Goal: Task Accomplishment & Management: Use online tool/utility

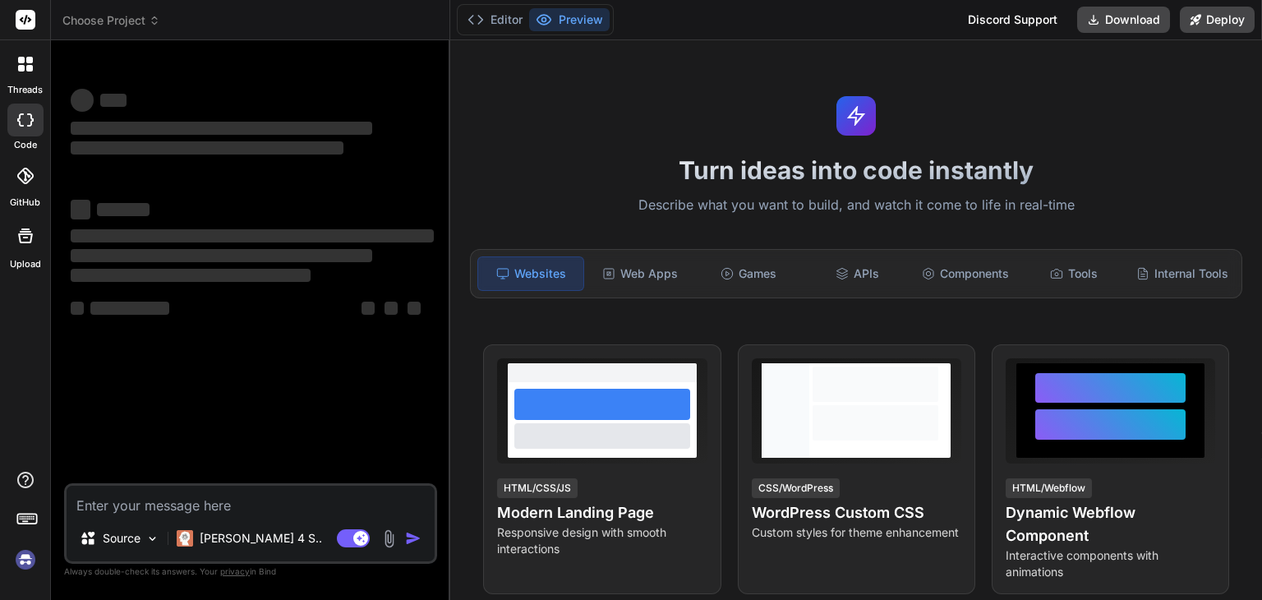
scroll to position [44, 0]
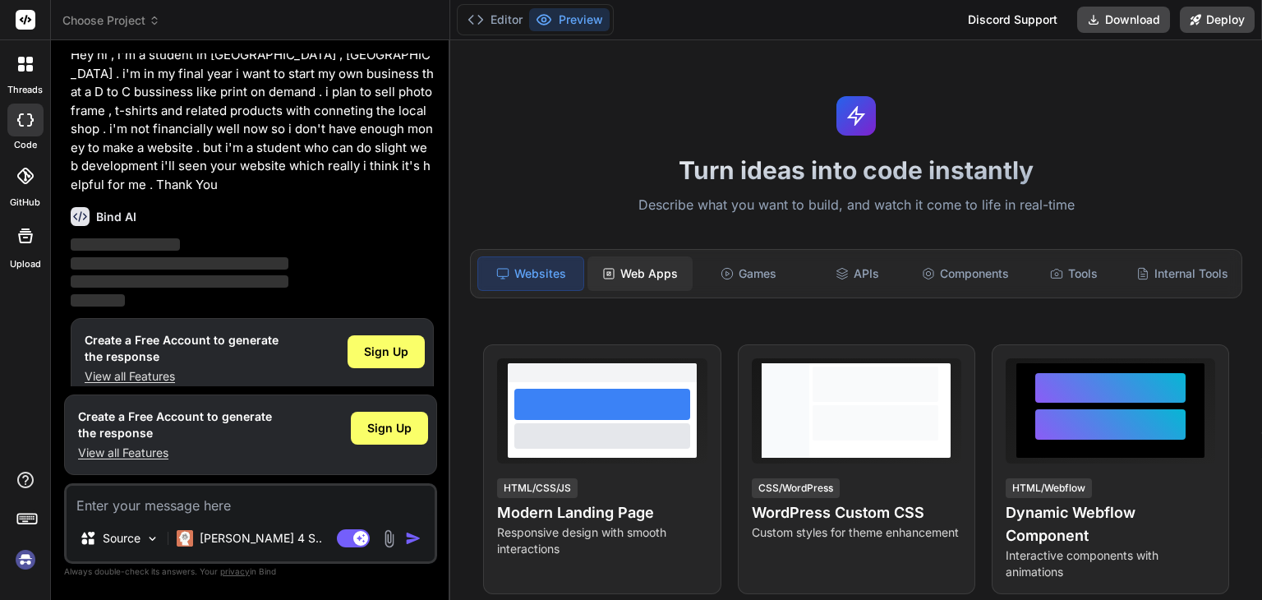
click at [640, 265] on div "Web Apps" at bounding box center [640, 273] width 105 height 35
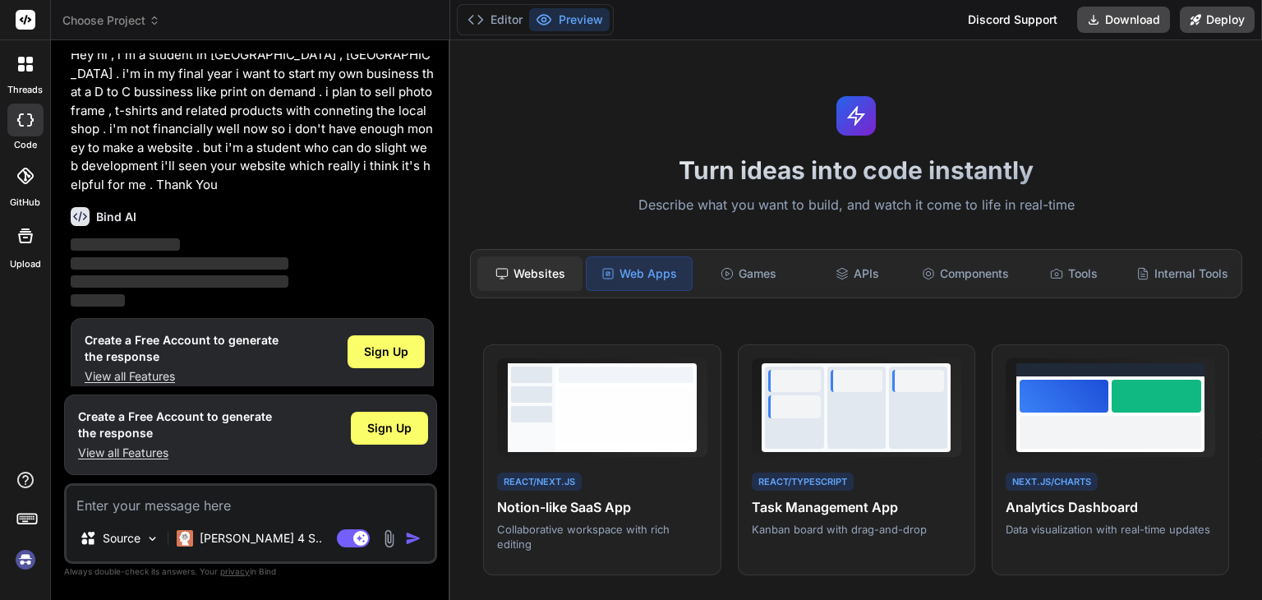
click at [570, 261] on div "Websites" at bounding box center [530, 273] width 105 height 35
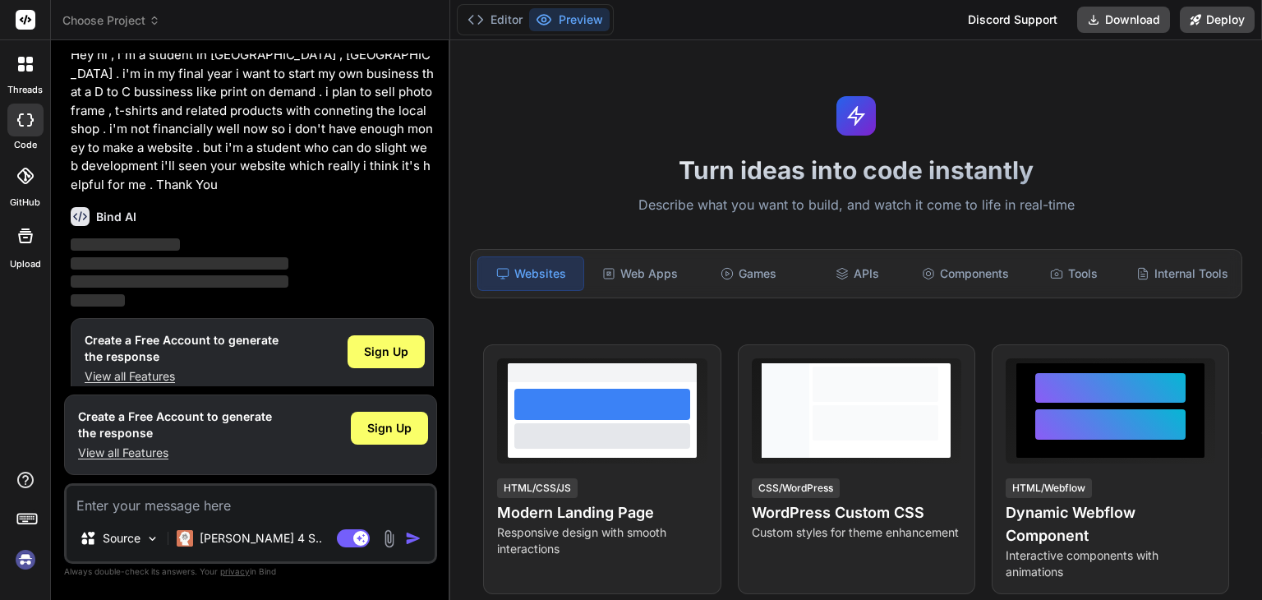
click at [266, 501] on textarea at bounding box center [251, 501] width 368 height 30
click at [391, 427] on span "Sign Up" at bounding box center [389, 428] width 44 height 16
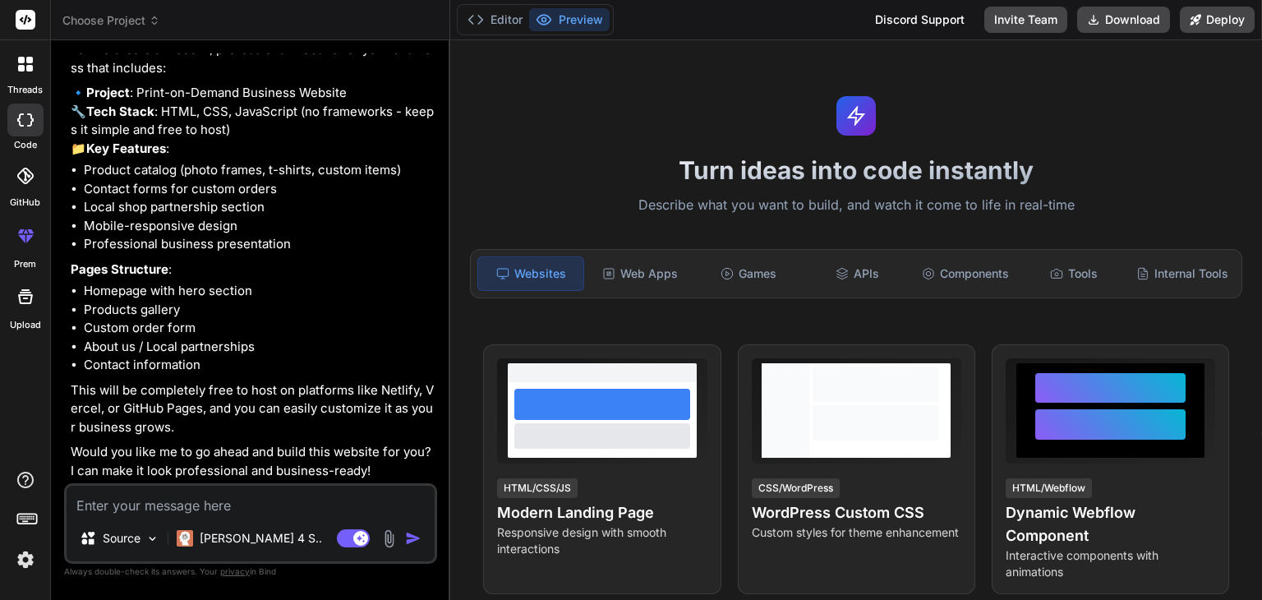
scroll to position [418, 0]
type textarea "x"
click at [150, 500] on textarea at bounding box center [251, 501] width 368 height 30
click at [17, 242] on icon at bounding box center [26, 236] width 20 height 20
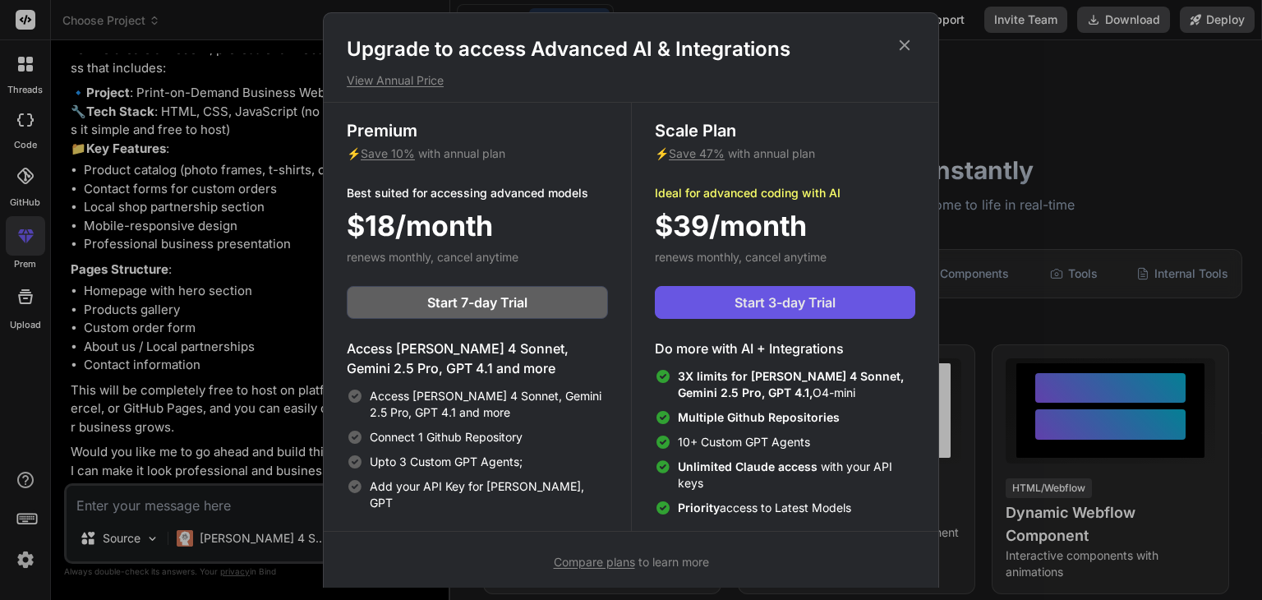
click at [833, 309] on span "Start 3-day Trial" at bounding box center [785, 303] width 101 height 20
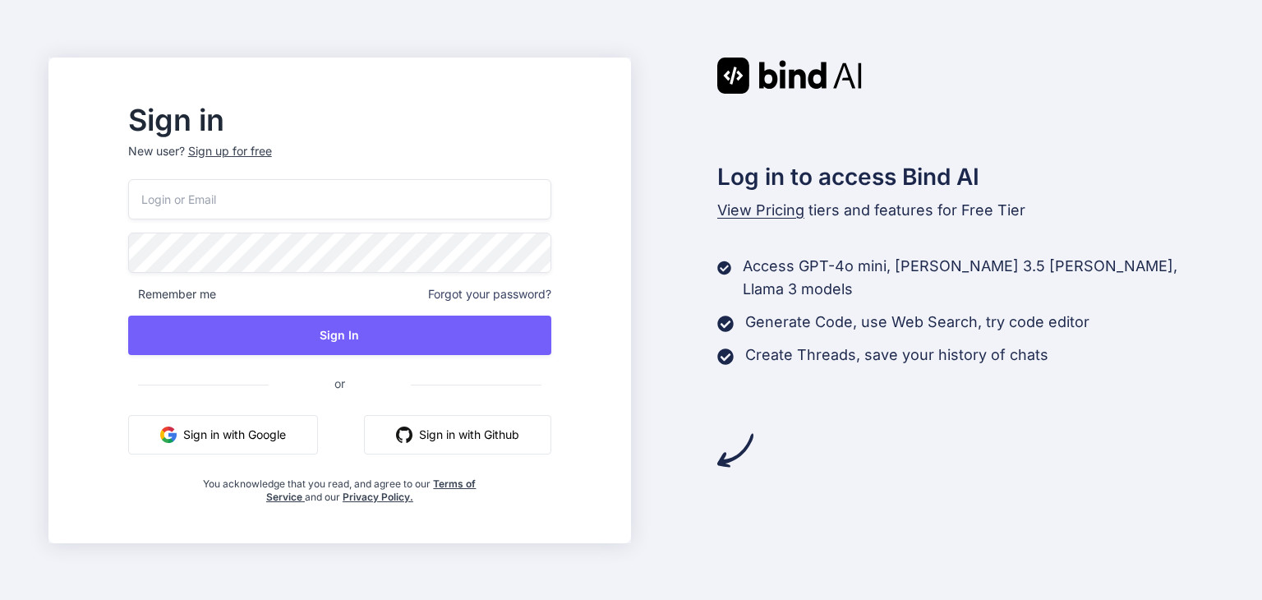
click at [213, 445] on button "Sign in with Google" at bounding box center [223, 434] width 190 height 39
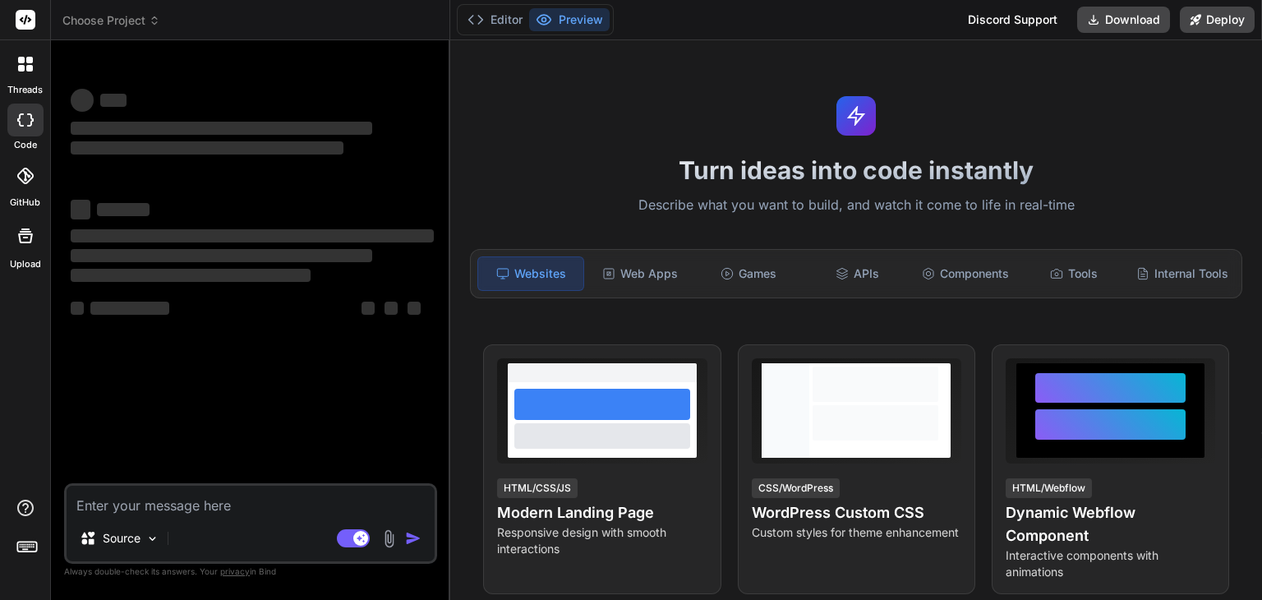
type textarea "x"
type textarea "i"
type textarea "x"
type textarea "i"
type textarea "x"
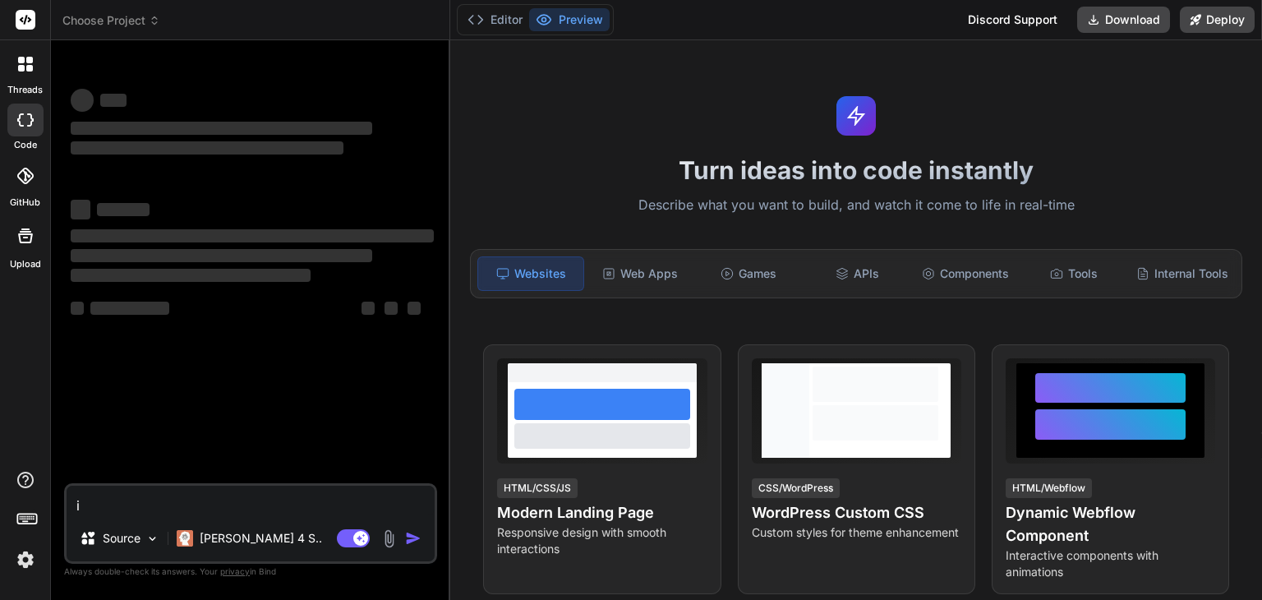
type textarea "i n"
type textarea "x"
type textarea "i ne"
type textarea "x"
type textarea "i nee"
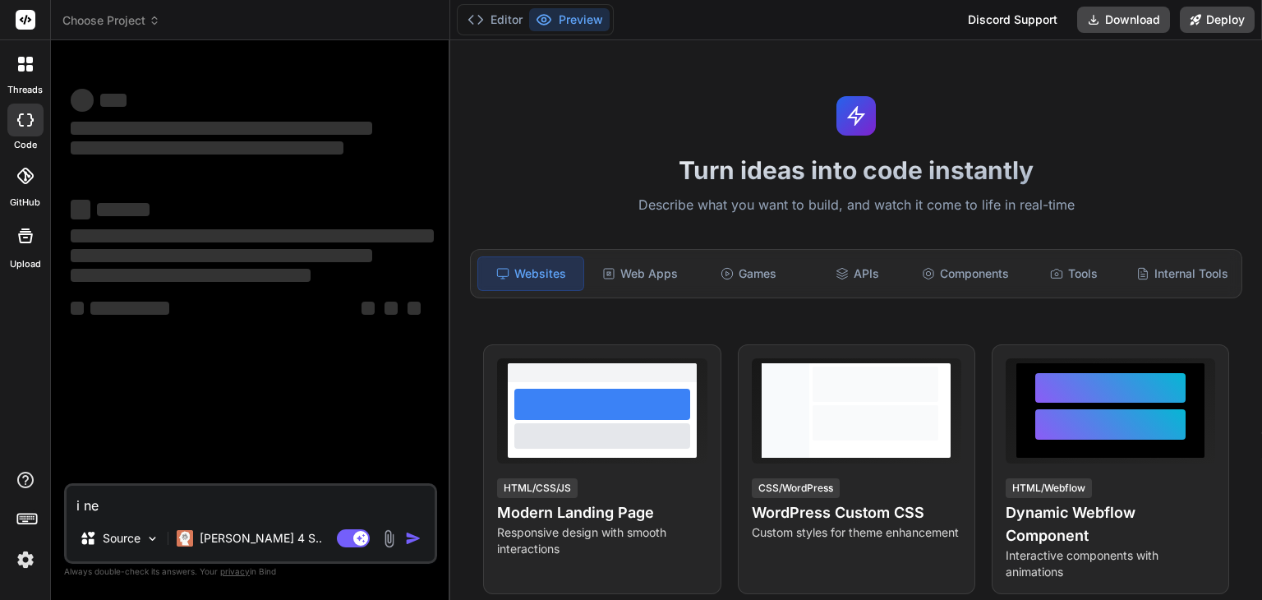
type textarea "x"
type textarea "i need"
type textarea "x"
type textarea "i need"
type textarea "x"
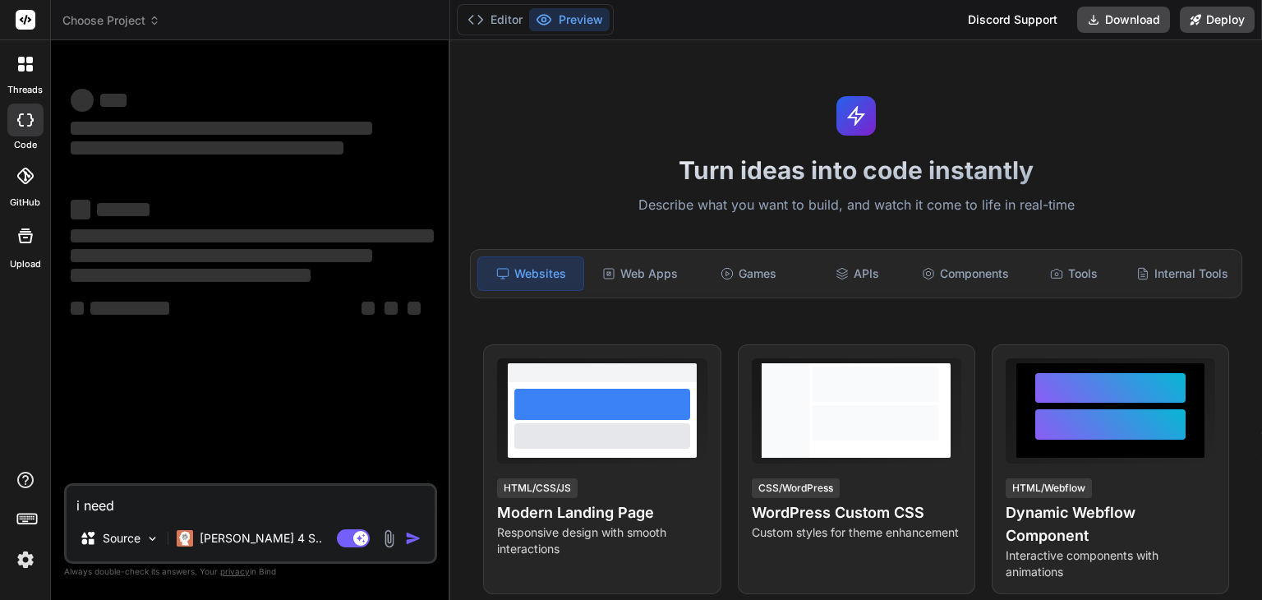
type textarea "i need a"
type textarea "x"
type textarea "i need a"
type textarea "x"
type textarea "i need a w"
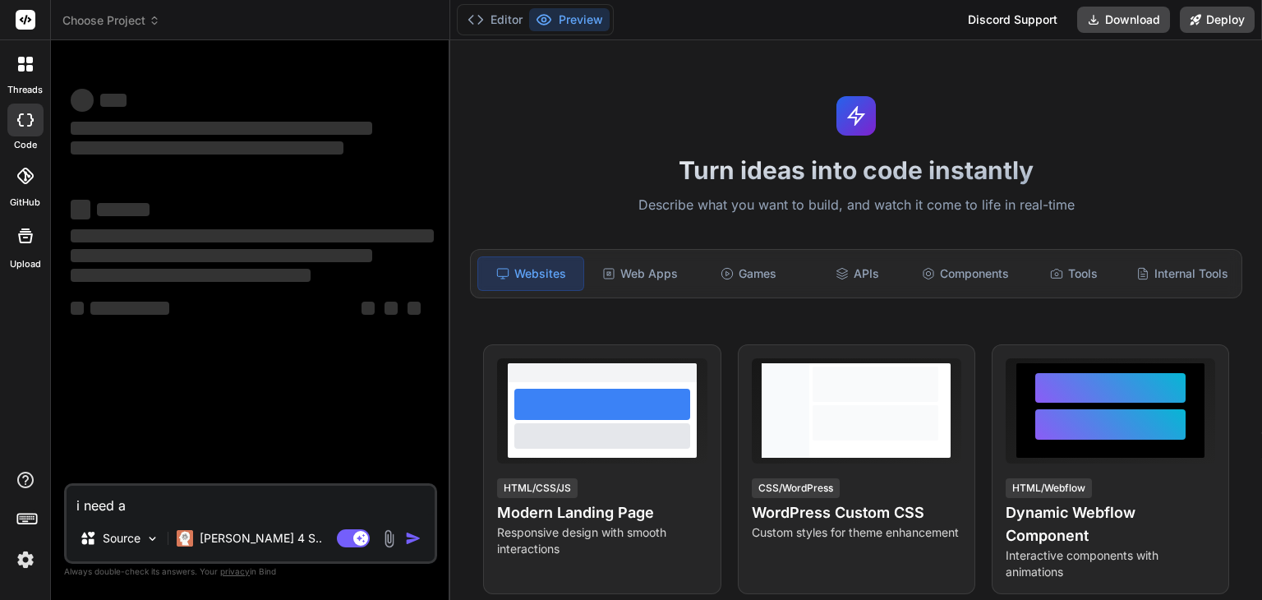
type textarea "x"
type textarea "i need a we"
type textarea "x"
type textarea "i need a web"
type textarea "x"
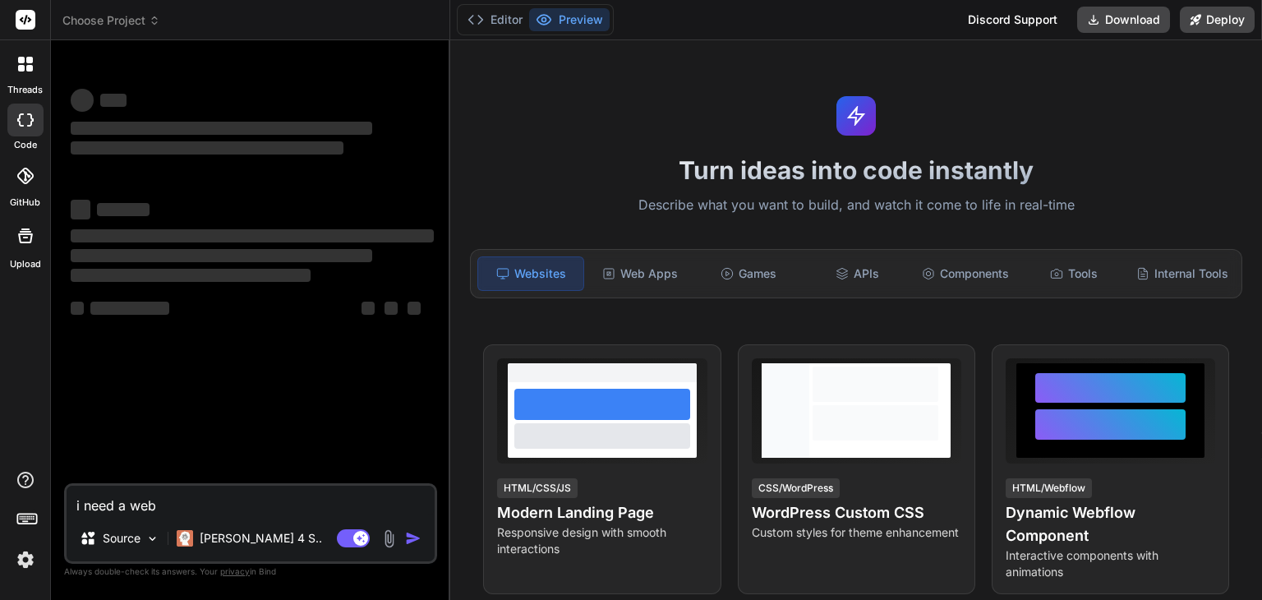
type textarea "i need a webs"
type textarea "x"
type textarea "i need a websi"
type textarea "x"
type textarea "i need a websit"
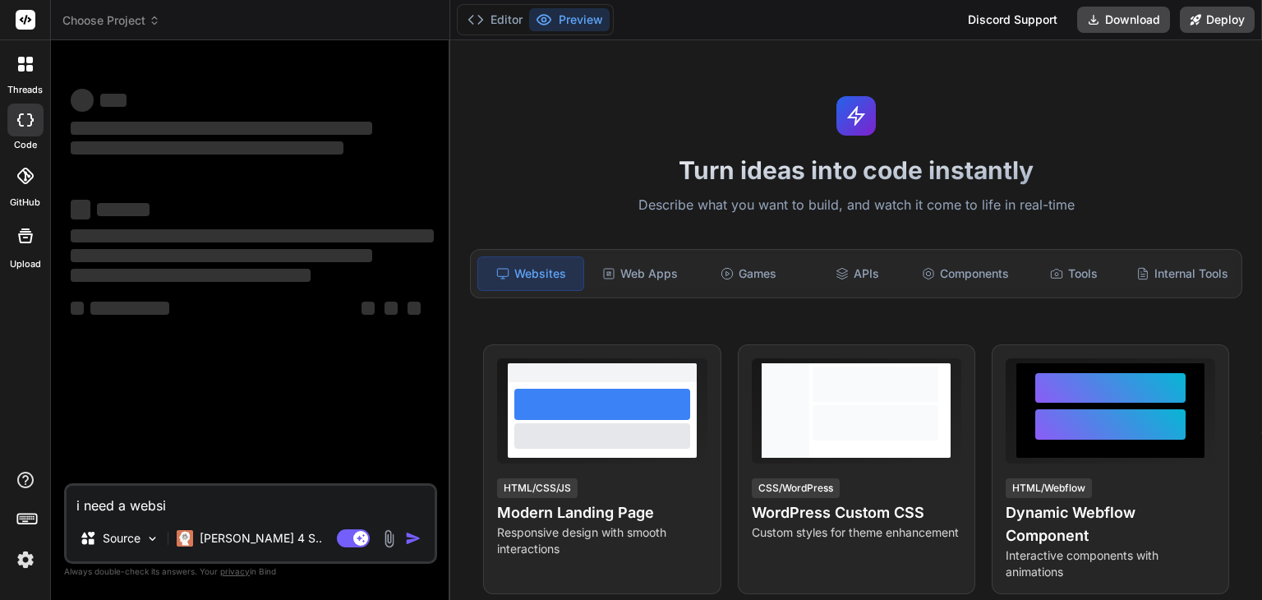
type textarea "x"
type textarea "i need a website"
type textarea "x"
type textarea "i need a website"
type textarea "x"
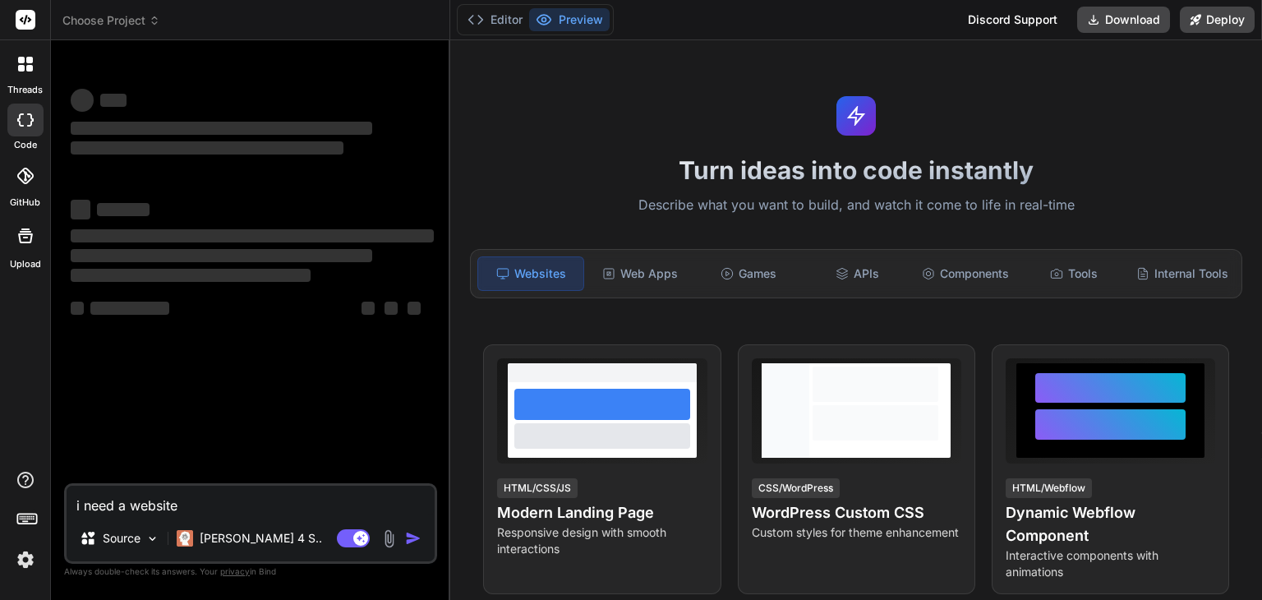
type textarea "i need a website w"
type textarea "x"
type textarea "i need a website wh"
type textarea "x"
type textarea "i need a website whi"
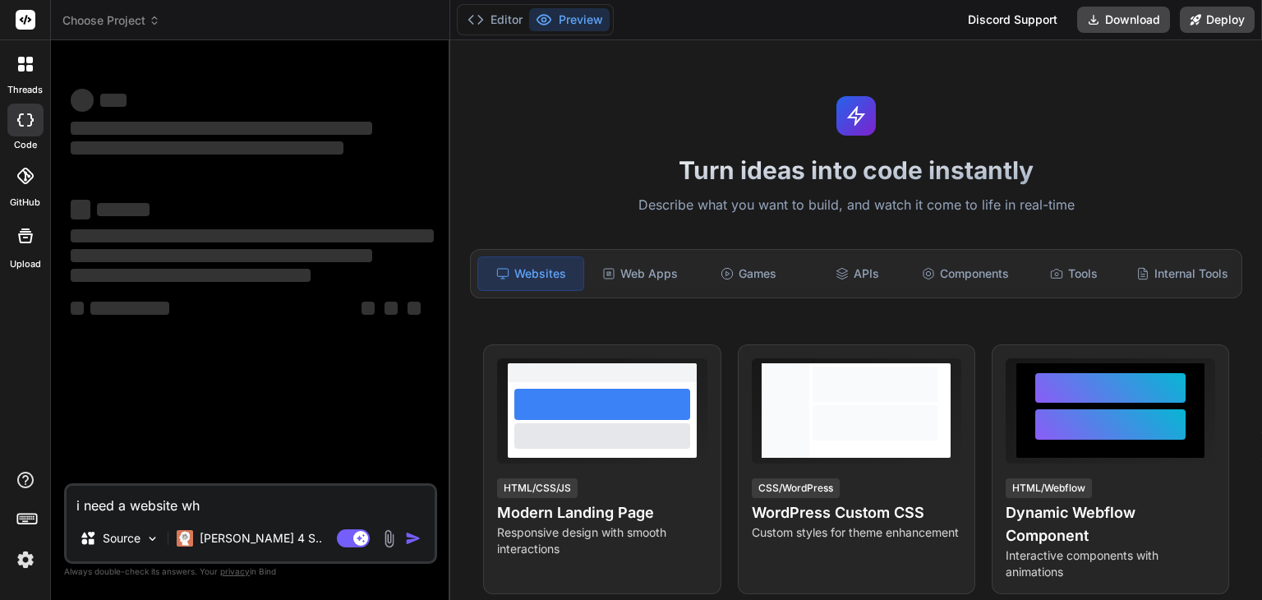
type textarea "x"
type textarea "i need a website whic"
type textarea "x"
type textarea "i need a website which"
type textarea "x"
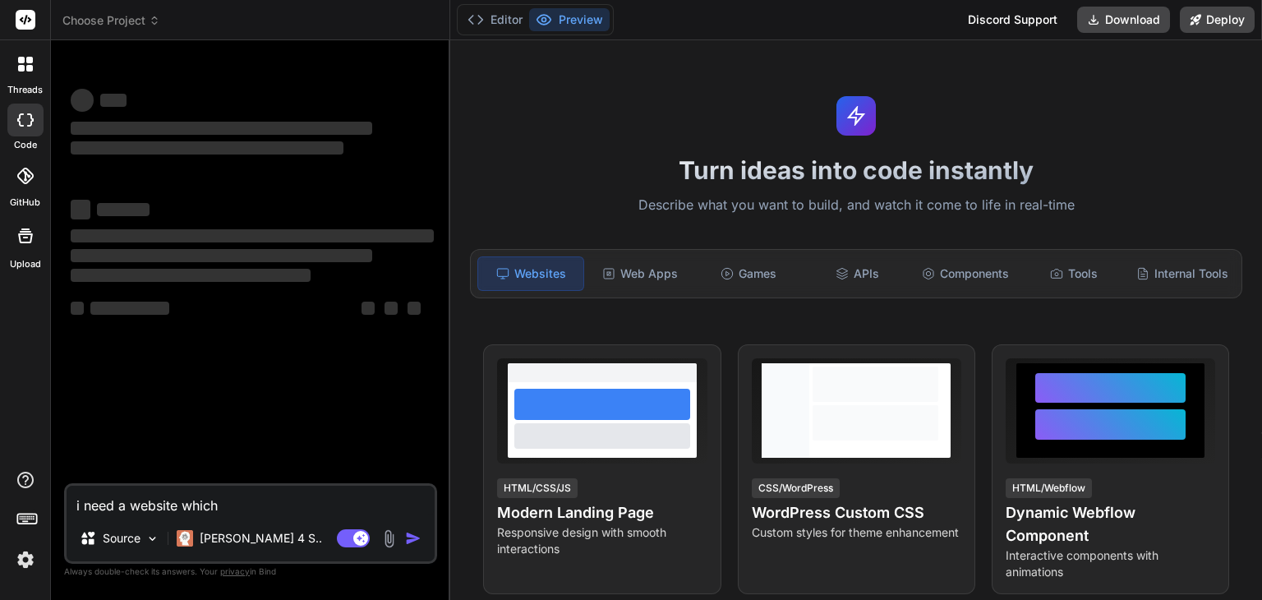
type textarea "i need a website which"
type textarea "x"
type textarea "i need a website which n"
type textarea "x"
type textarea "i need a website which ne"
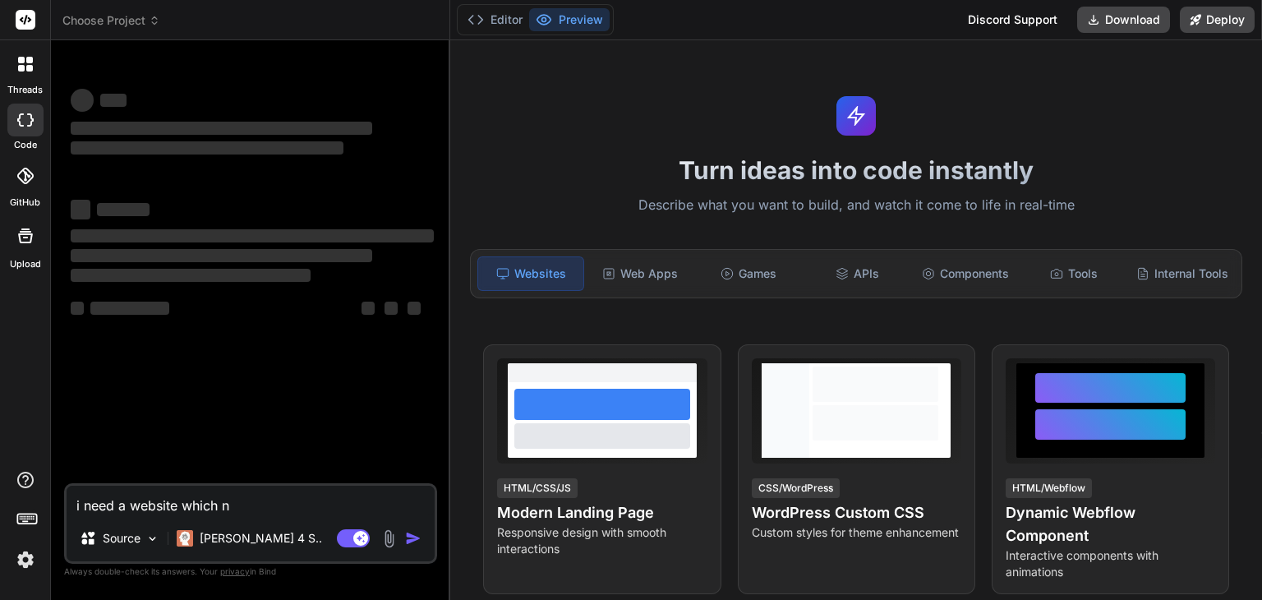
type textarea "x"
type textarea "i need a website which nee"
type textarea "x"
type textarea "i need a website which need"
type textarea "x"
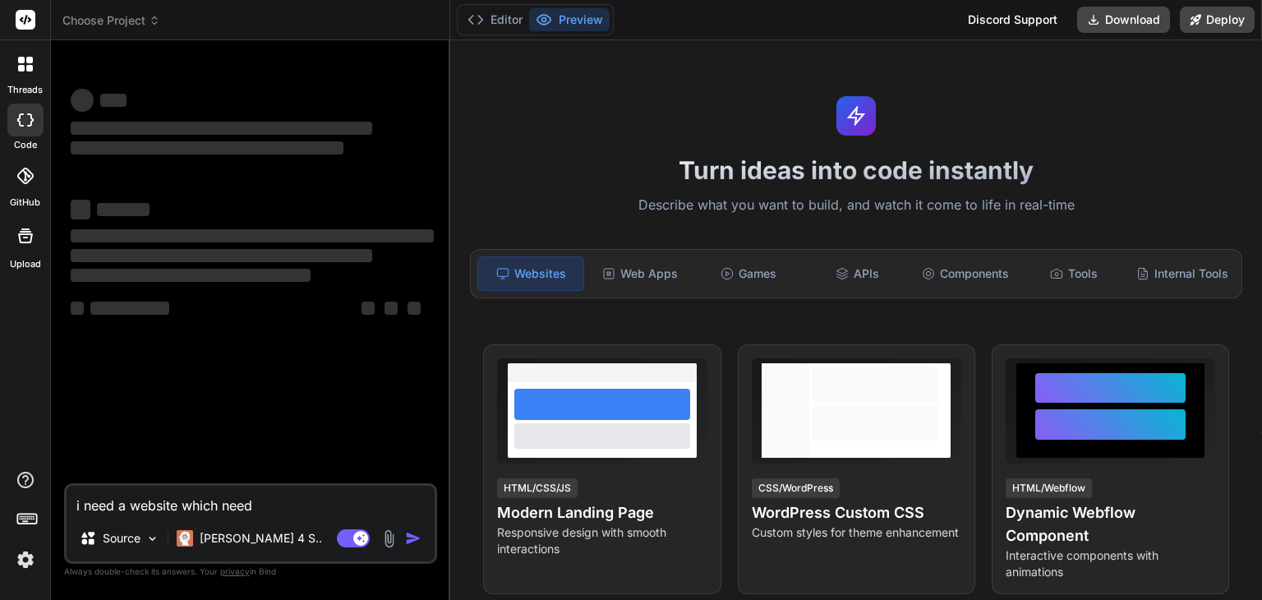
type textarea "i need a website which need"
type textarea "x"
type textarea "i need a website which need t"
type textarea "x"
type textarea "i need a website which need t"
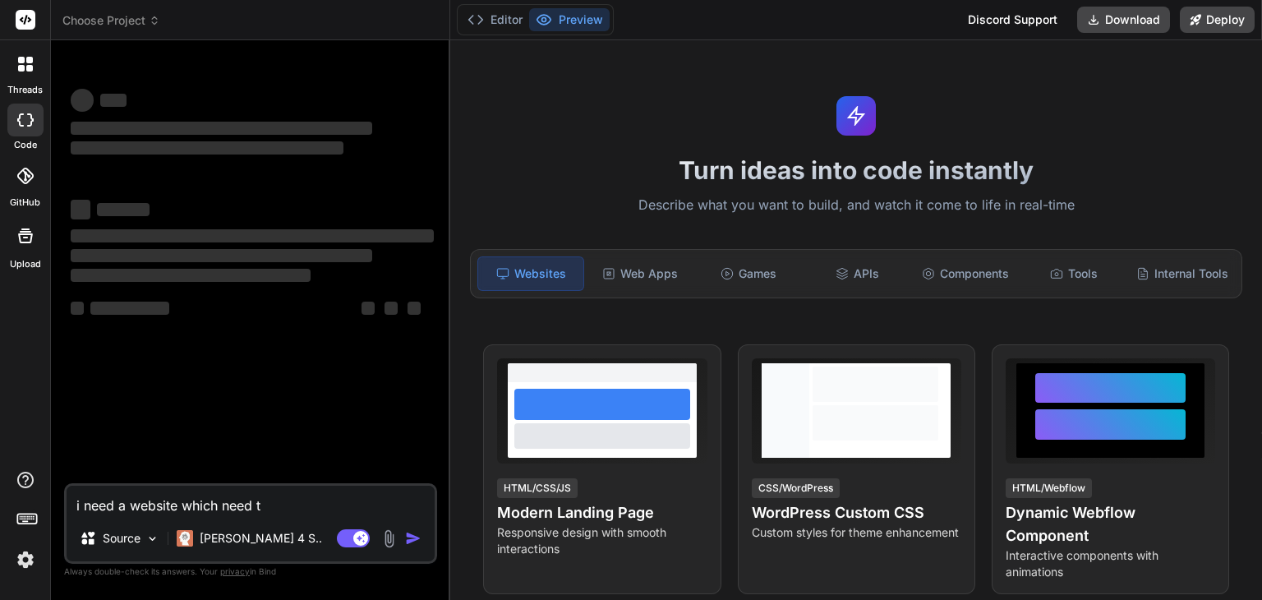
type textarea "x"
type textarea "i need a website which need t"
type textarea "x"
type textarea "i need a website which need to"
type textarea "x"
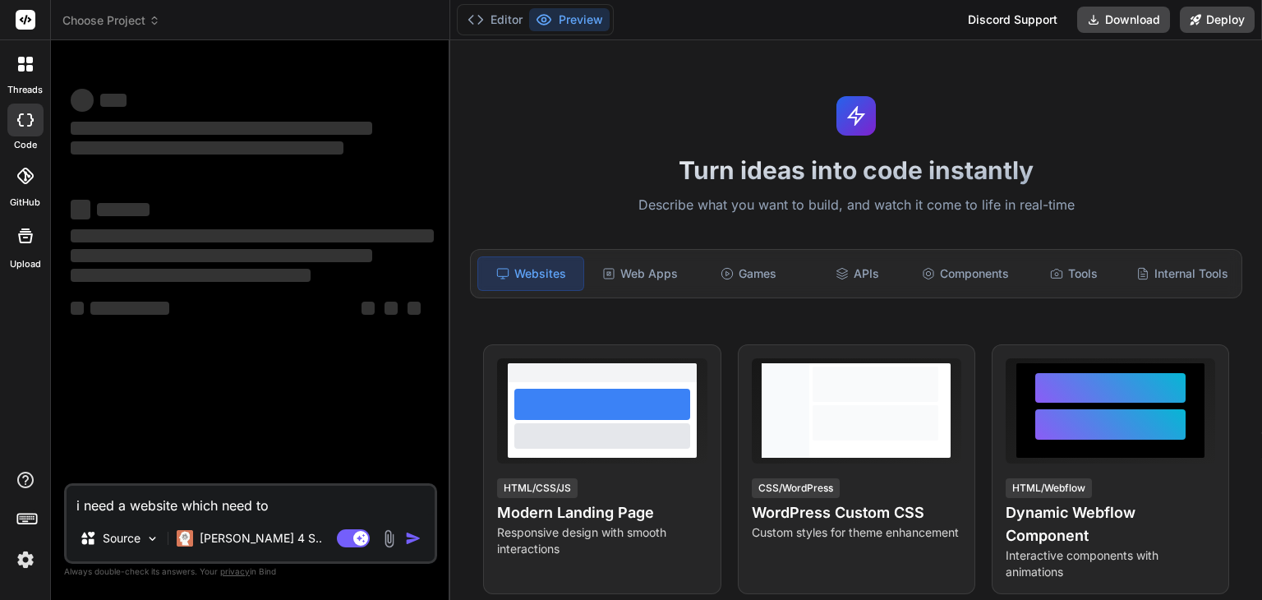
type textarea "i need a website which need to"
type textarea "x"
type textarea "i need a website which need to m"
type textarea "x"
type textarea "i need a website which need to mo"
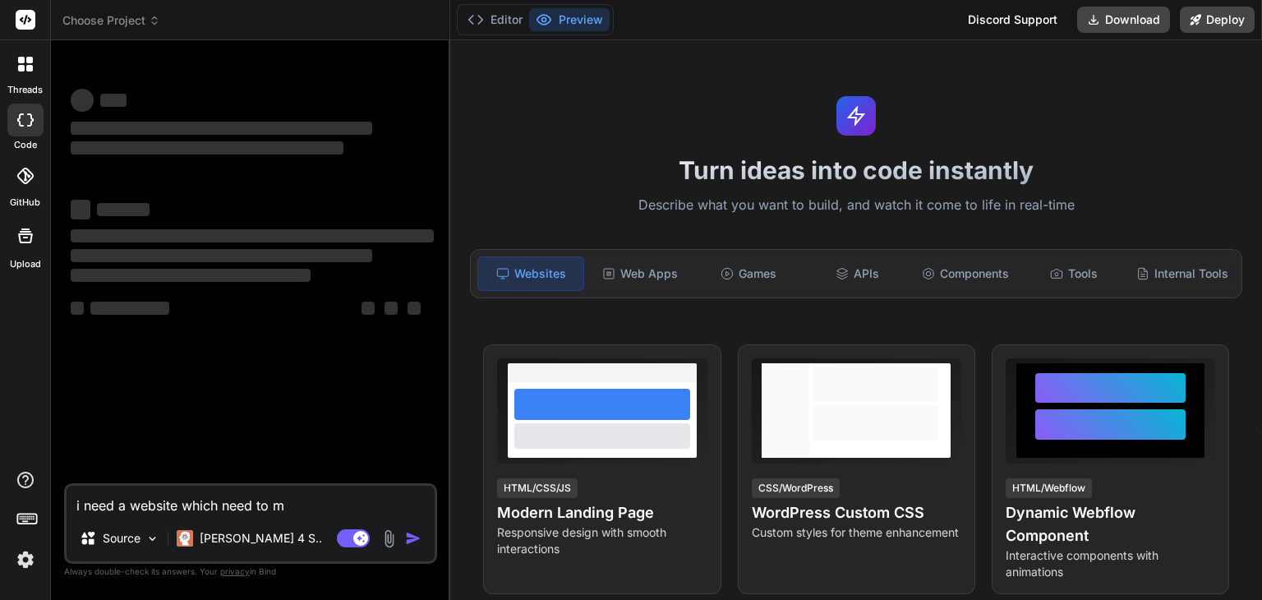
type textarea "x"
type textarea "i need a website which need to mob"
type textarea "x"
type textarea "i need a website which need to mobi"
type textarea "x"
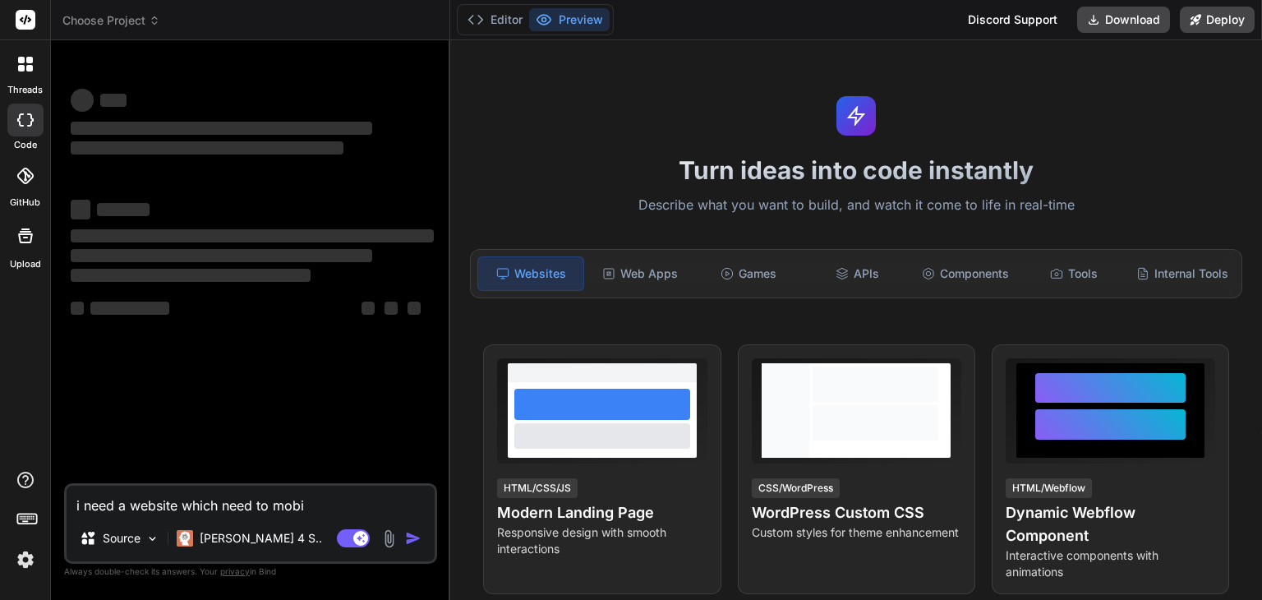
type textarea "i need a website which need to mobil"
type textarea "x"
type textarea "i need a website which need to mobile"
type textarea "x"
type textarea "i need a website which need to mobile"
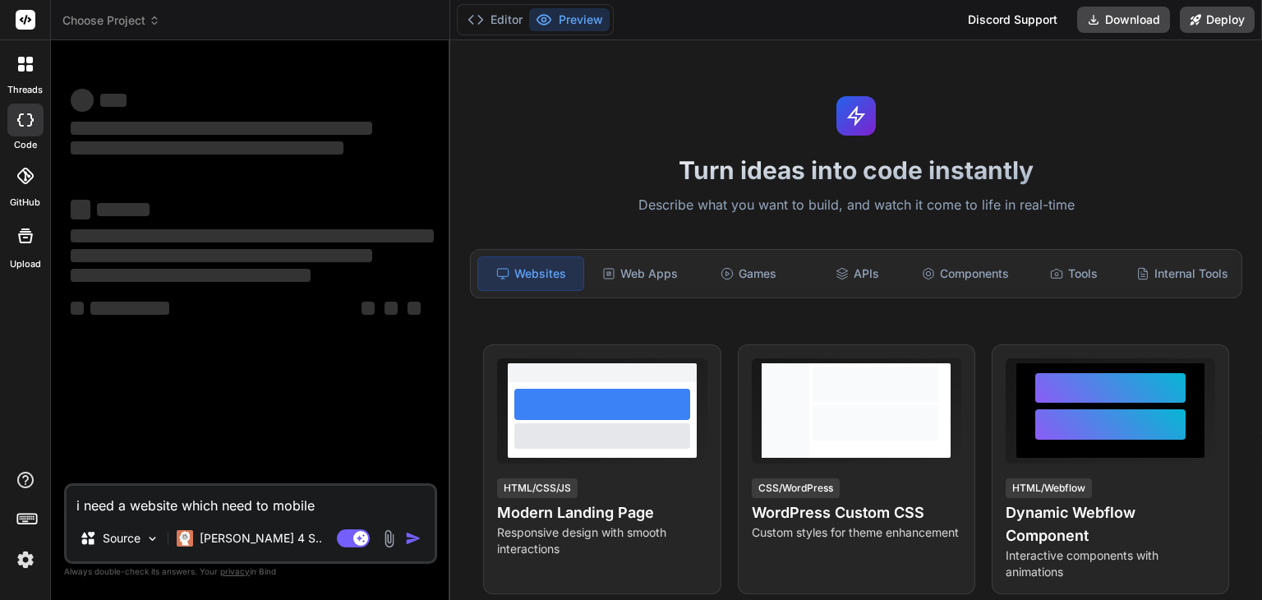
type textarea "x"
type textarea "i need a website which need to mobile f"
type textarea "x"
type textarea "i need a website which need to mobile fr"
type textarea "x"
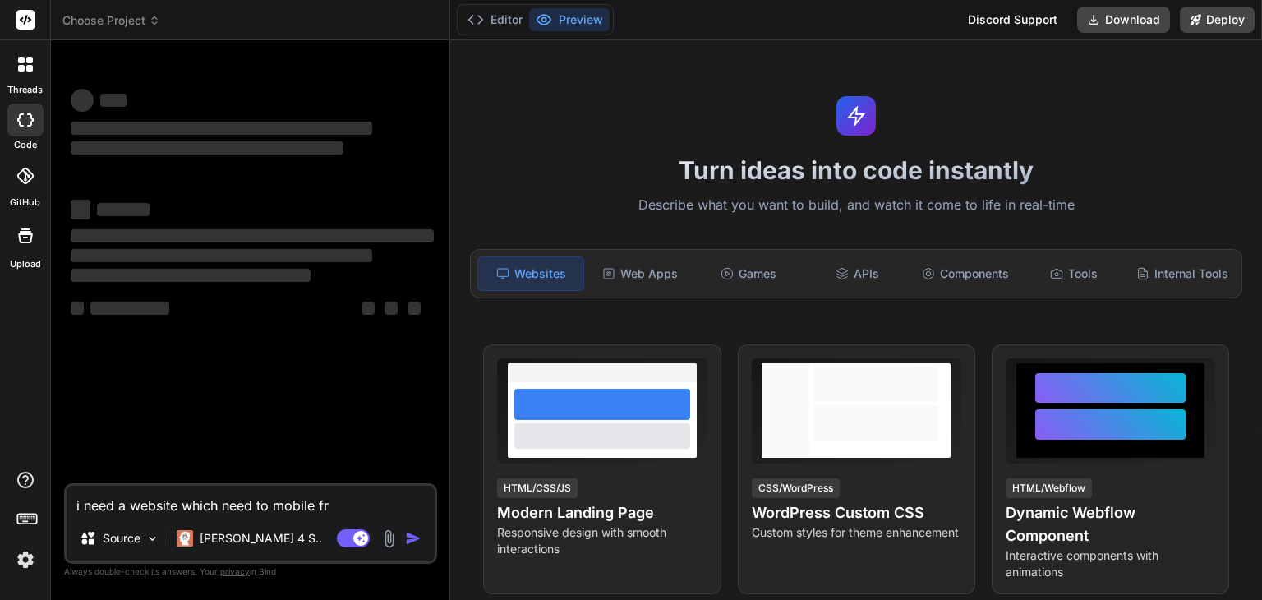
type textarea "i need a website which need to mobile fri"
type textarea "x"
type textarea "i need a website which need to mobile frie"
type textarea "x"
type textarea "i need a website which need to mobile frien"
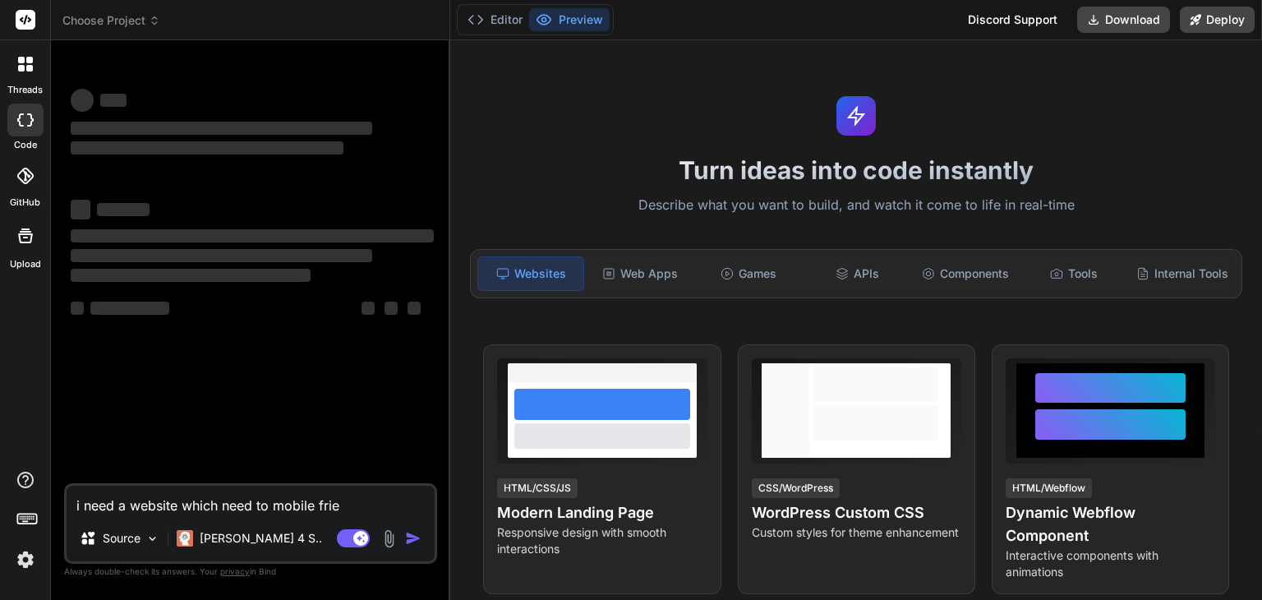
type textarea "x"
type textarea "i need a website which need to mobile friend"
type textarea "x"
type textarea "i need a website which need to mobile friendl"
type textarea "x"
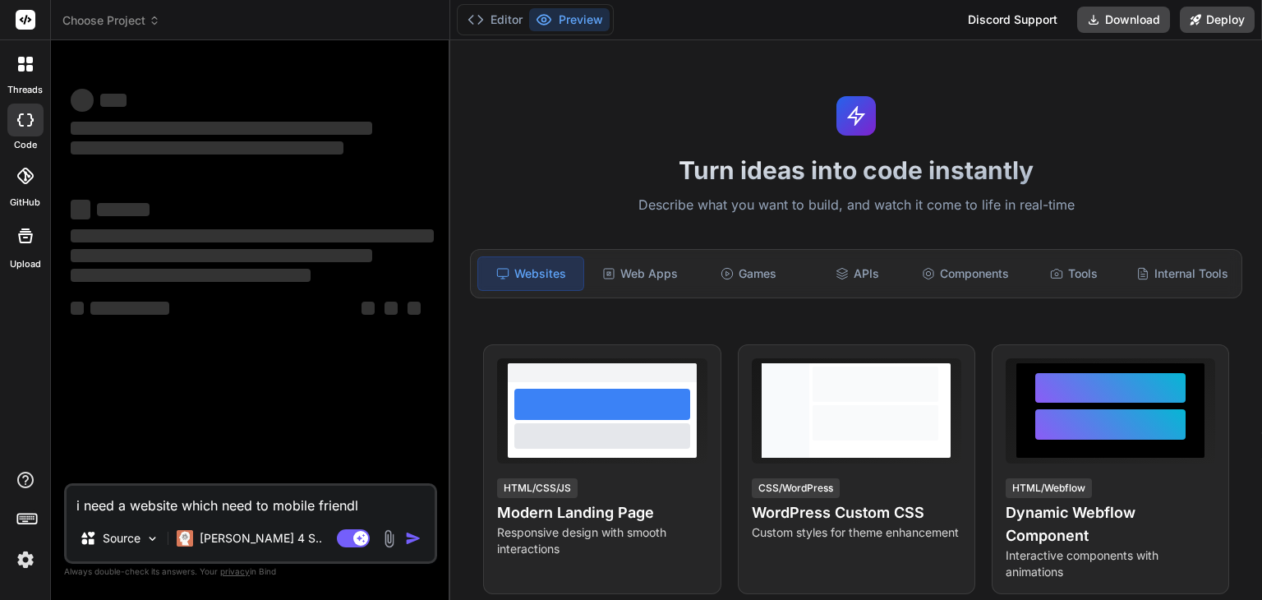
type textarea "i need a website which need to mobile friendly"
type textarea "x"
type textarea "i need a website which need to mobile friendly"
type textarea "x"
type textarea "i need a website which need to mobile friendly i"
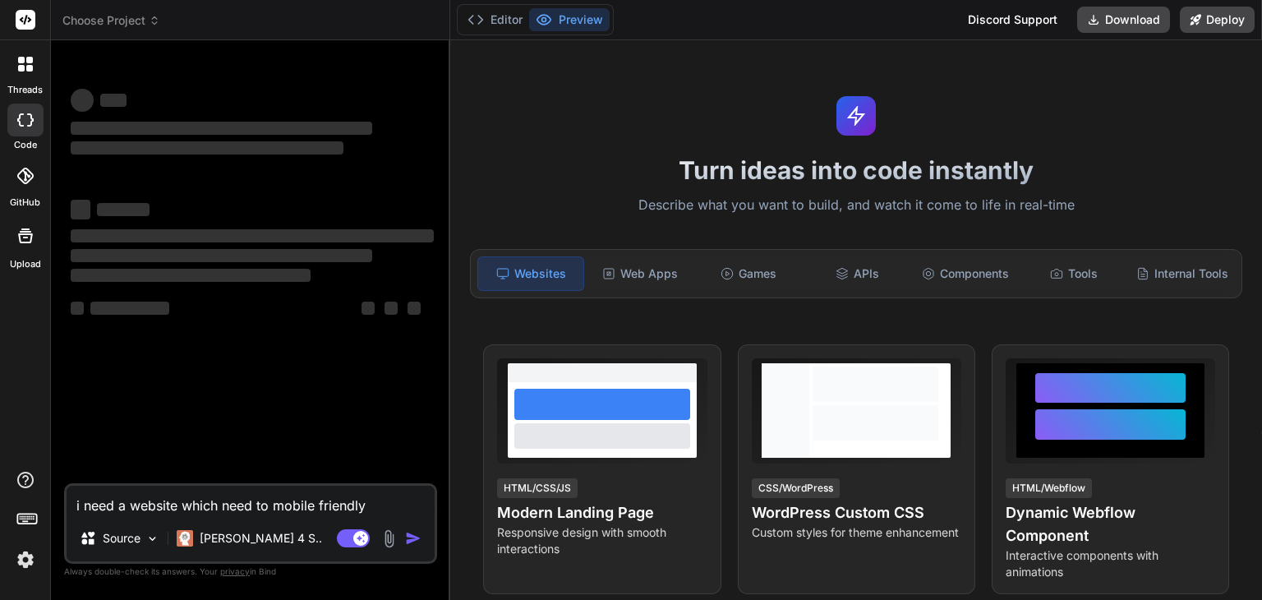
type textarea "x"
type textarea "i need a website which need to mobile friendly in"
type textarea "x"
type textarea "i need a website which need to mobile friendly in"
type textarea "x"
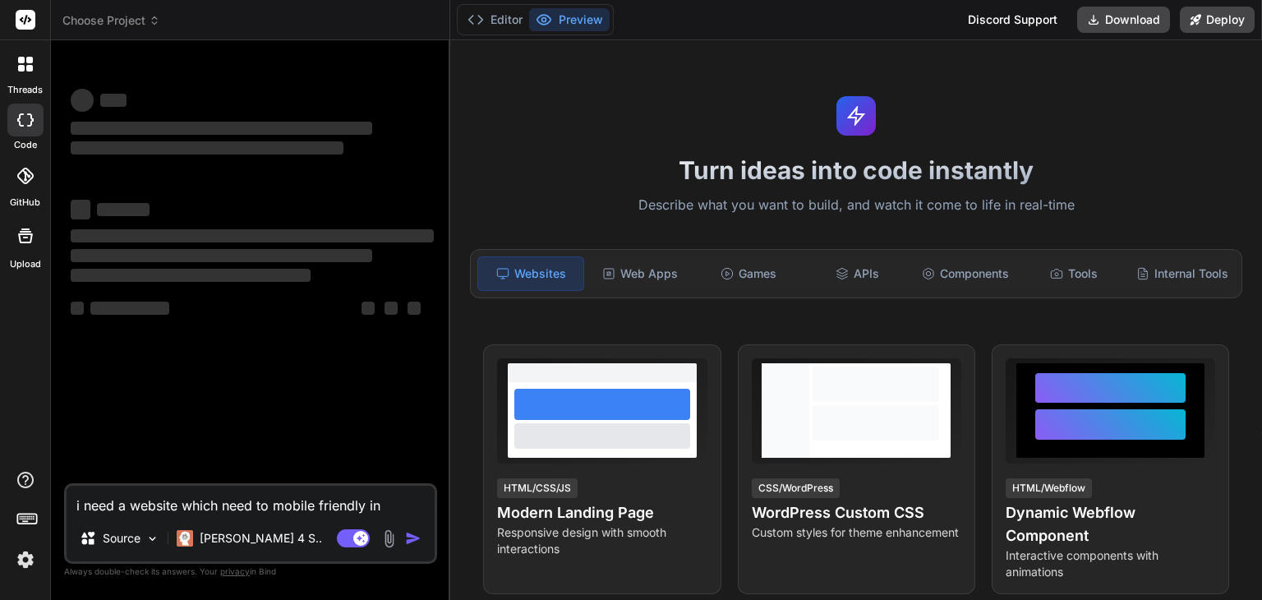
type textarea "i need a website which need to mobile friendly in t"
type textarea "x"
type textarea "i need a website which need to mobile friendly in th"
type textarea "x"
type textarea "i need a website which need to mobile friendly in the"
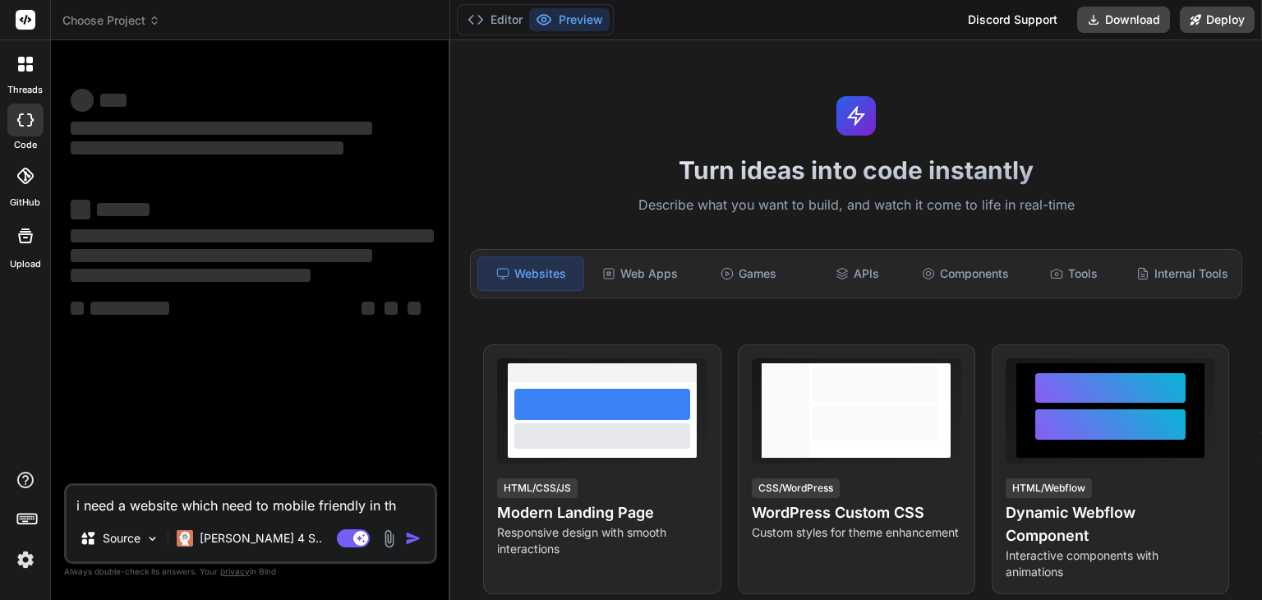
type textarea "x"
type textarea "i need a website which need to mobile friendly in the"
type textarea "x"
type textarea "i need a website which need to mobile friendly in the f"
type textarea "x"
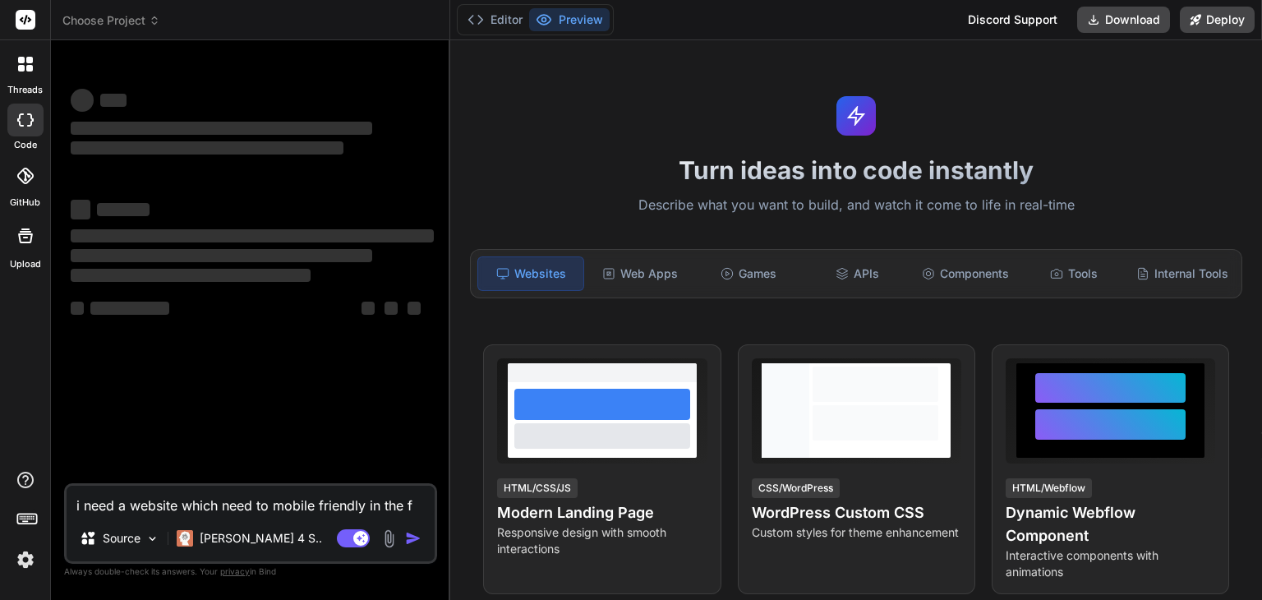
type textarea "i need a website which need to mobile friendly in the fi"
type textarea "x"
type textarea "i need a website which need to mobile friendly in the fir"
type textarea "x"
type textarea "i need a website which need to mobile friendly in the firs"
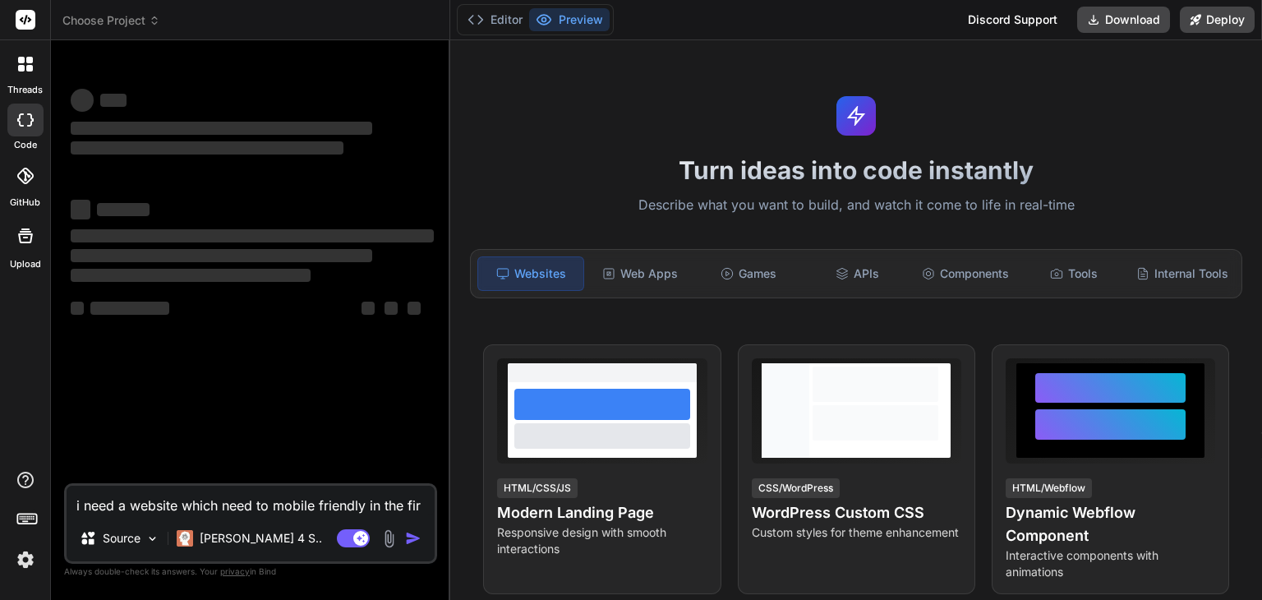
type textarea "x"
type textarea "i need a website which need to mobile friendly in the first"
type textarea "x"
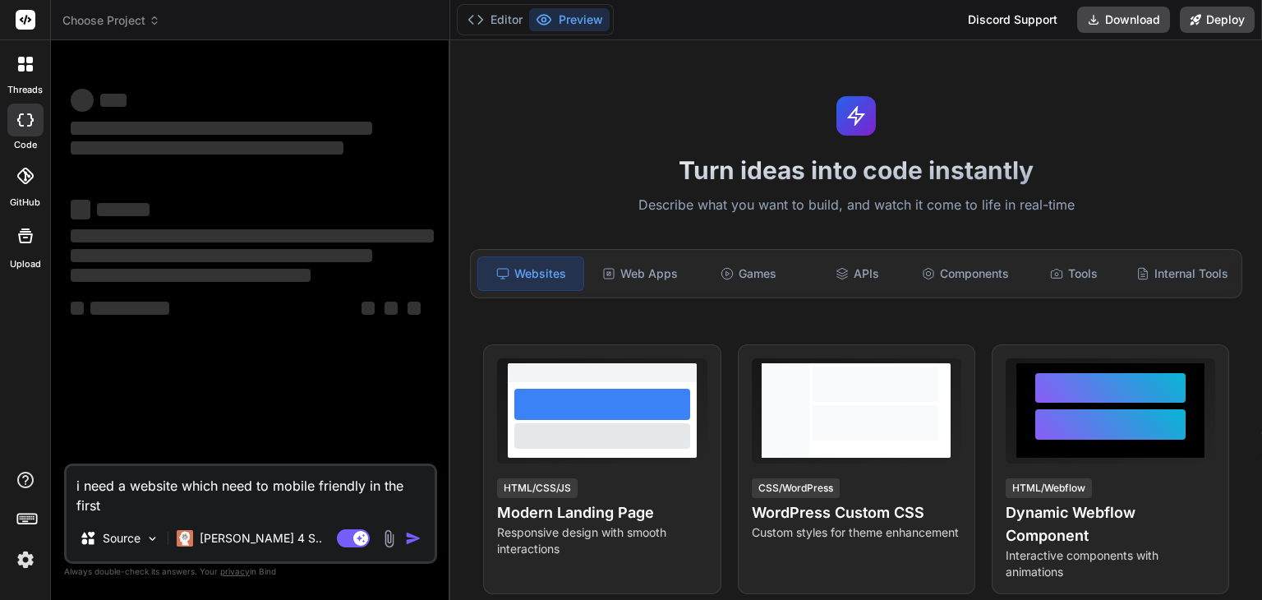
type textarea "i need a website which need to mobile friendly in the first"
type textarea "x"
type textarea "i need a website which need to mobile friendly in the first l"
type textarea "x"
type textarea "i need a website which need to mobile friendly in the first la"
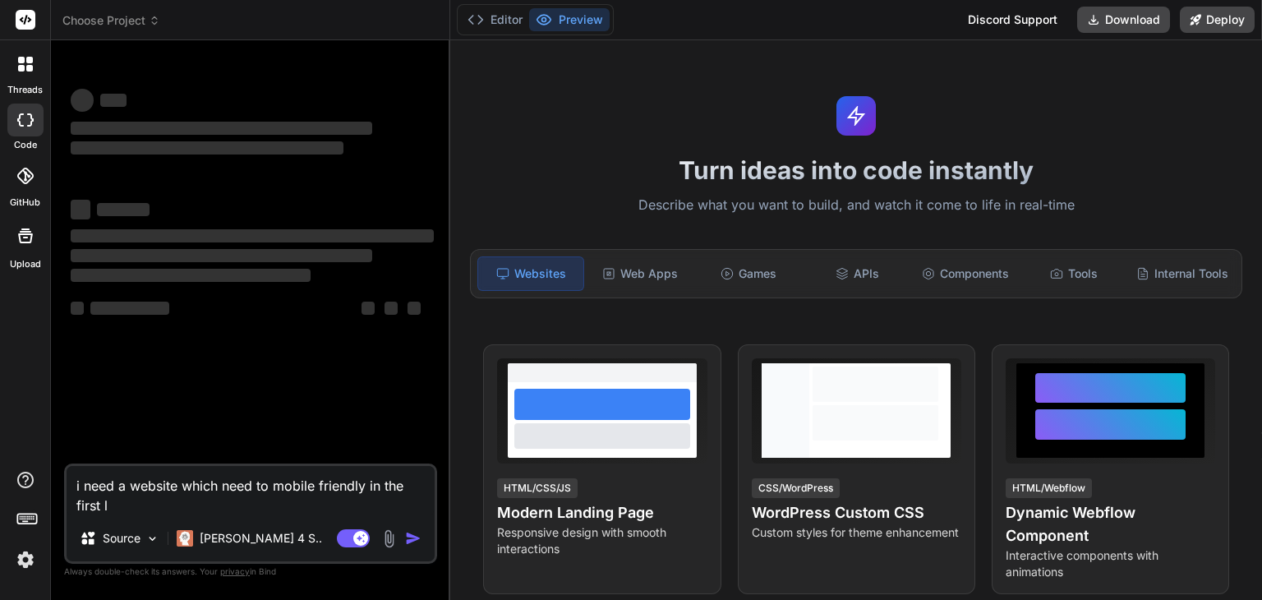
type textarea "x"
type textarea "i need a website which need to mobile friendly in the first l"
type textarea "x"
type textarea "i need a website which need to mobile friendly in the first"
type textarea "x"
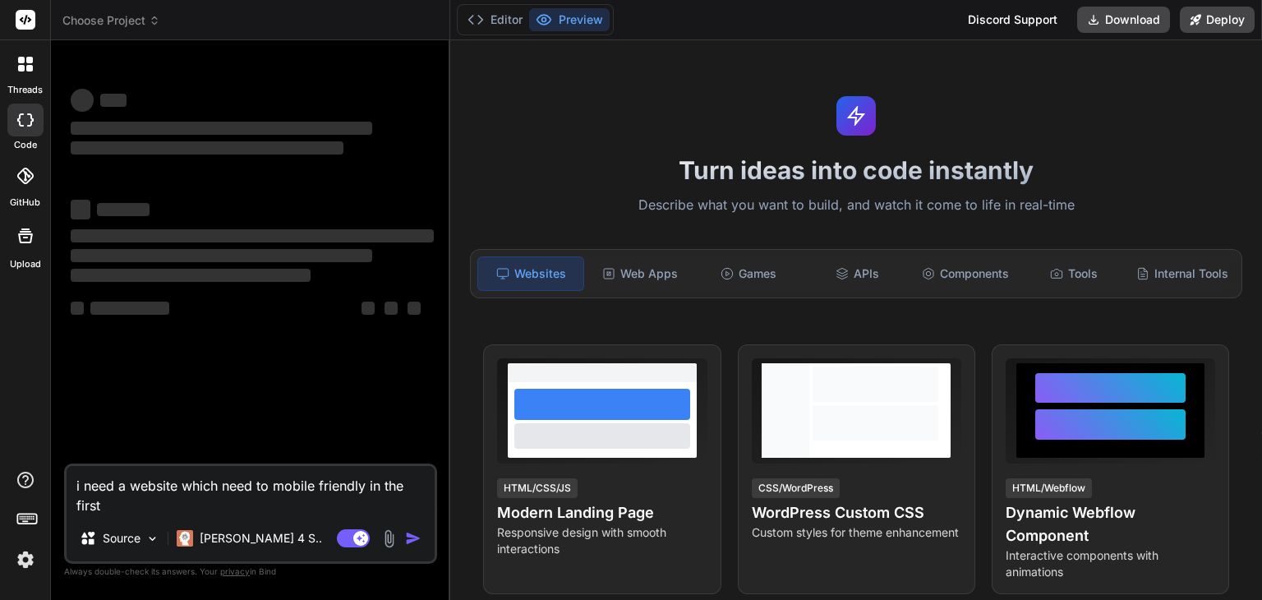
type textarea "i need a website which need to mobile friendly in the first p"
type textarea "x"
type textarea "i need a website which need to mobile friendly in the first pl"
type textarea "x"
type textarea "i need a website which need to mobile friendly in the first pla"
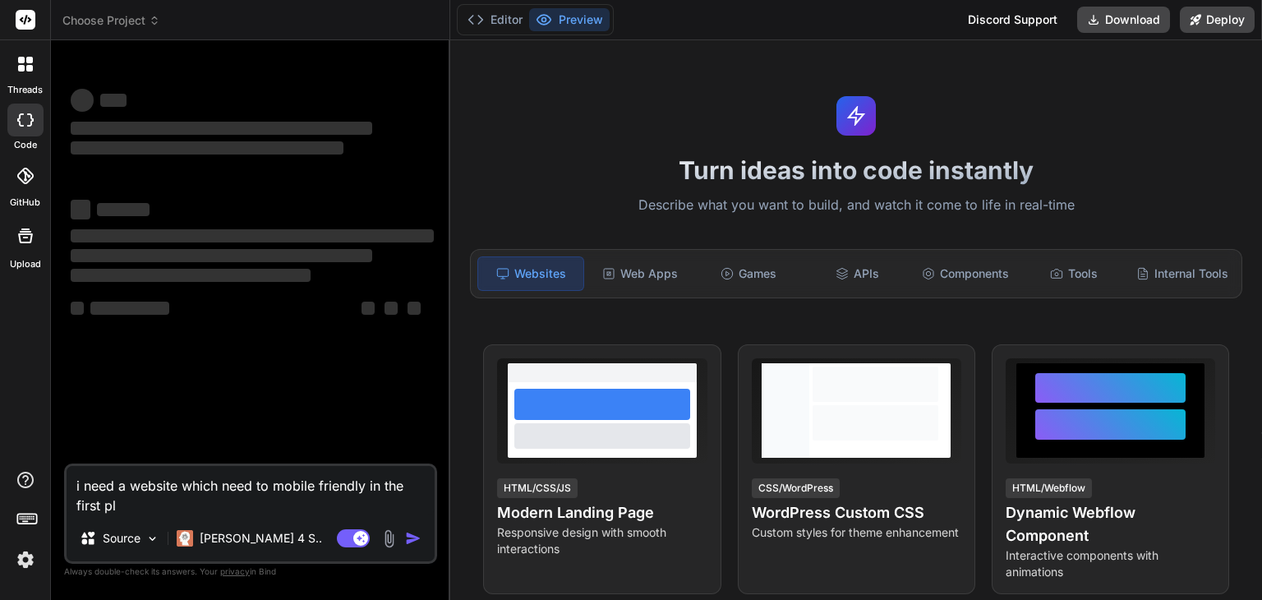
type textarea "x"
type textarea "i need a website which need to mobile friendly in the first plac"
type textarea "x"
type textarea "i need a website which need to mobile friendly in the first place"
type textarea "x"
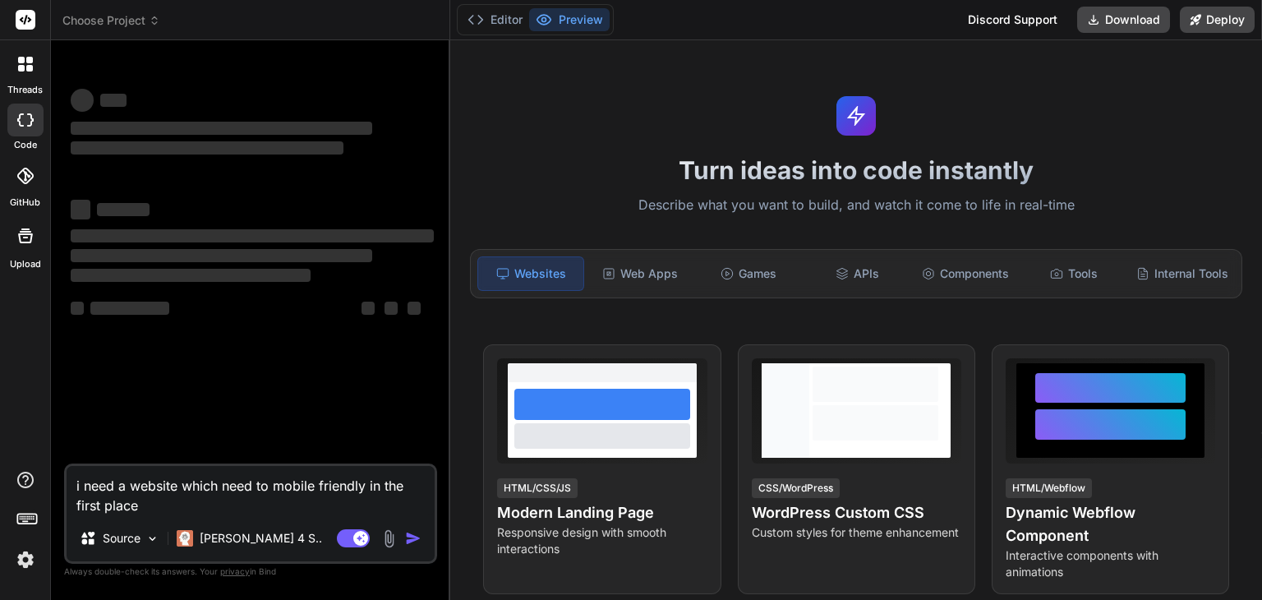
type textarea "i need a website which need to mobile friendly in the first place"
type textarea "x"
type textarea "i need a website which need to mobile friendly in the first place ."
type textarea "x"
type textarea "i need a website which need to mobile friendly in the first place ."
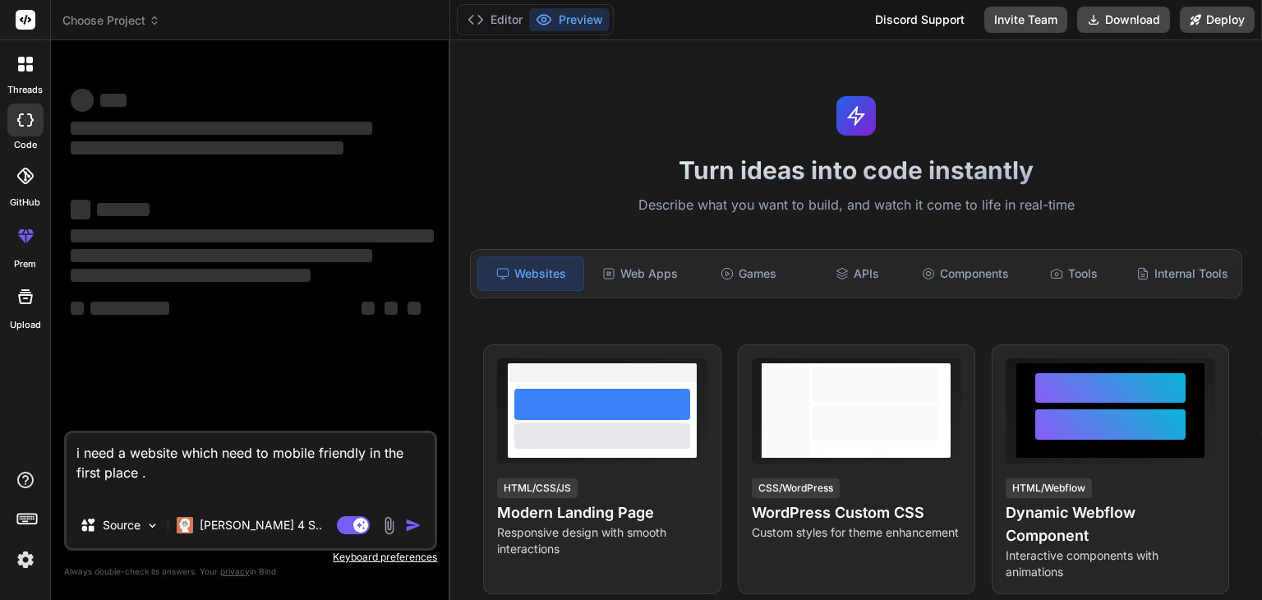
type textarea "x"
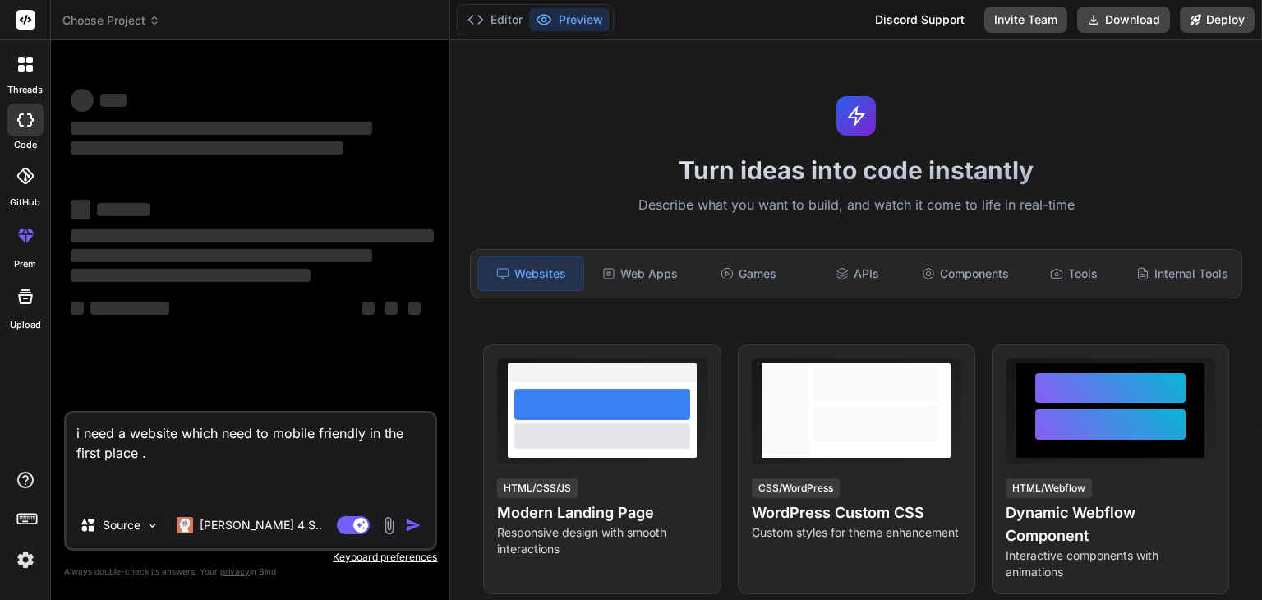
type textarea "i need a website which need to mobile friendly in the first place . i"
type textarea "x"
type textarea "i need a website which need to mobile friendly in the first place . i"
type textarea "x"
type textarea "i need a website which need to mobile friendly in the first place . i n"
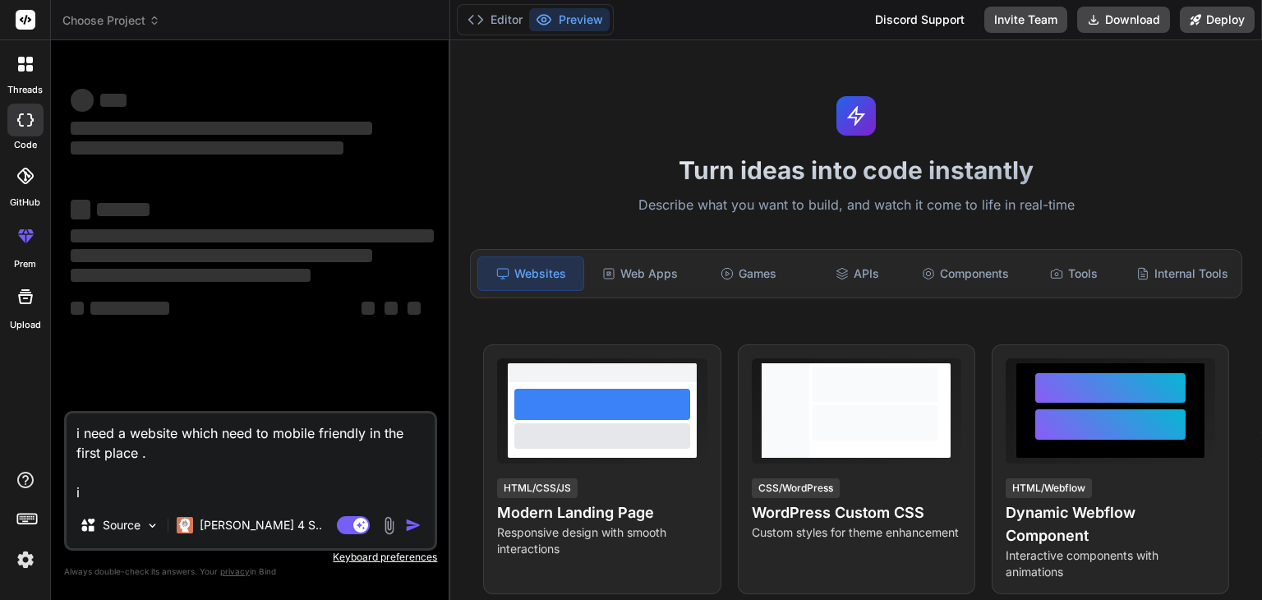
type textarea "x"
type textarea "i need a website which need to mobile friendly in the first place . i ne"
type textarea "x"
type textarea "i need a website which need to mobile friendly in the first place . i nee"
type textarea "x"
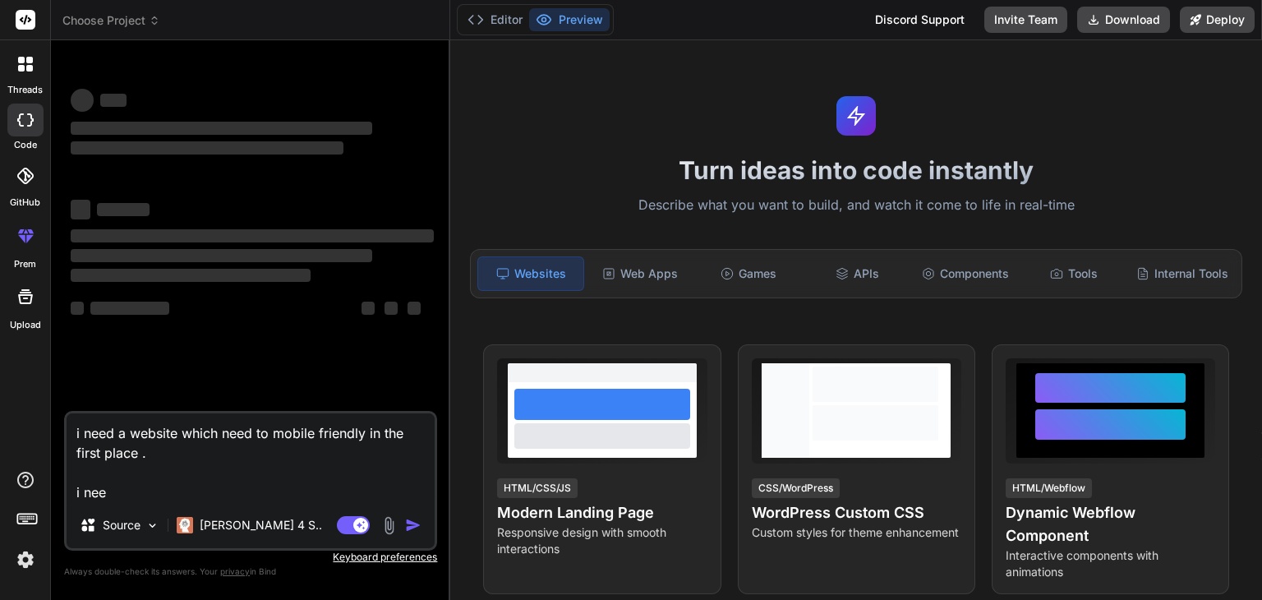
type textarea "i need a website which need to mobile friendly in the first place . i need"
type textarea "x"
type textarea "i need a website which need to mobile friendly in the first place . i need"
type textarea "x"
type textarea "i need a website which need to mobile friendly in the first place . i need m"
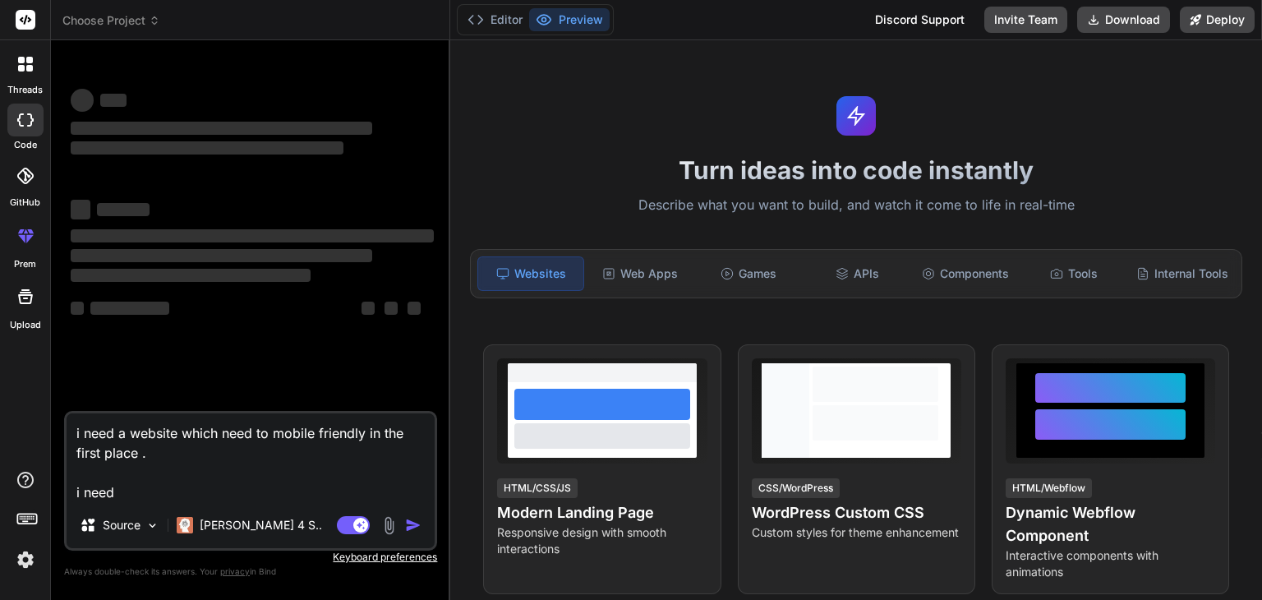
type textarea "x"
type textarea "i need a website which need to mobile friendly in the first place . i need mu"
type textarea "x"
type textarea "i need a website which need to mobile friendly in the first place . i need mul"
type textarea "x"
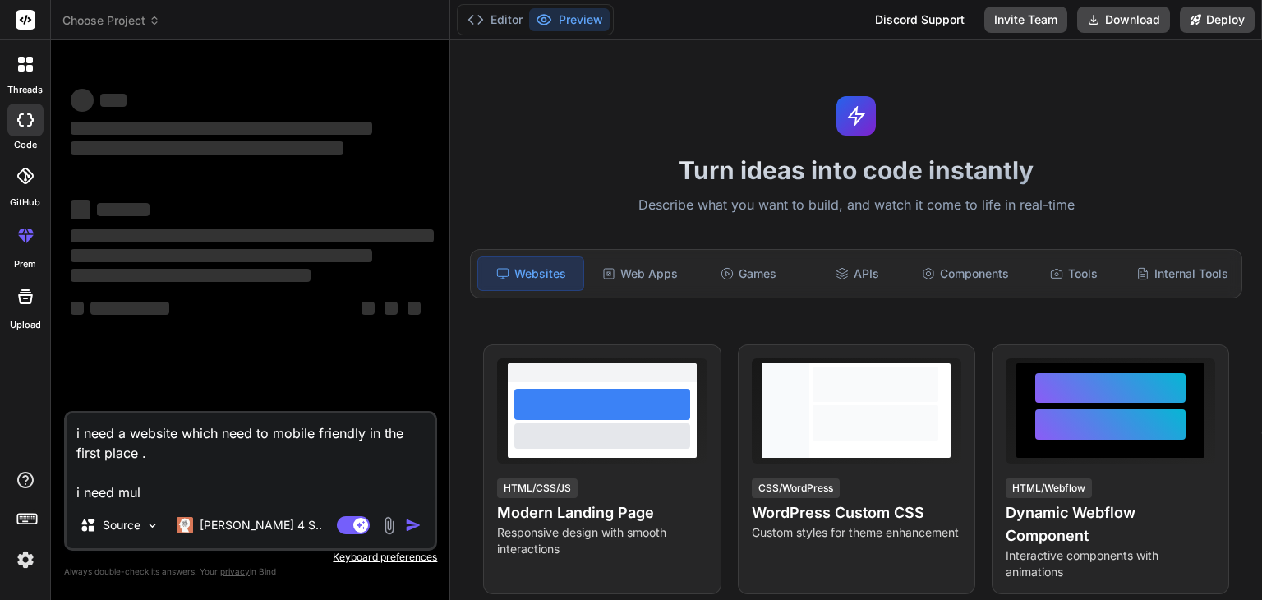
type textarea "i need a website which need to mobile friendly in the first place . i need mult"
type textarea "x"
type textarea "i need a website which need to mobile friendly in the first place . i need multi"
type textarea "x"
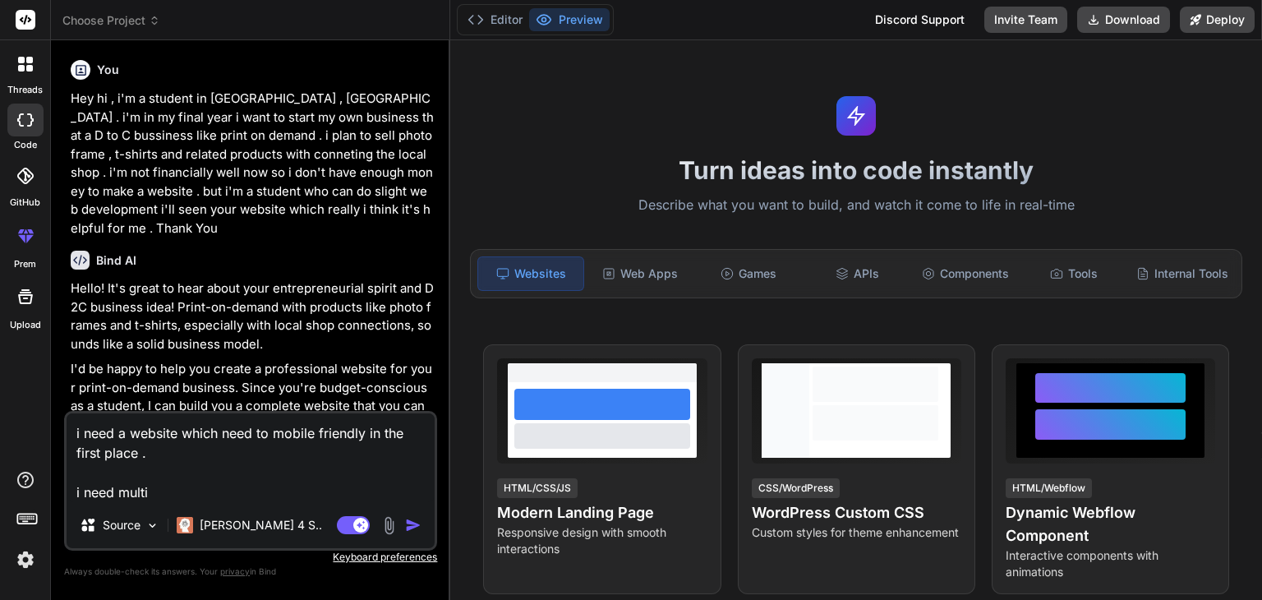
type textarea "i need a website which need to mobile friendly in the first place . i need mult…"
type textarea "x"
type textarea "i need a website which need to mobile friendly in the first place . i need mult…"
type textarea "x"
type textarea "i need a website which need to mobile friendly in the first place . i need mult…"
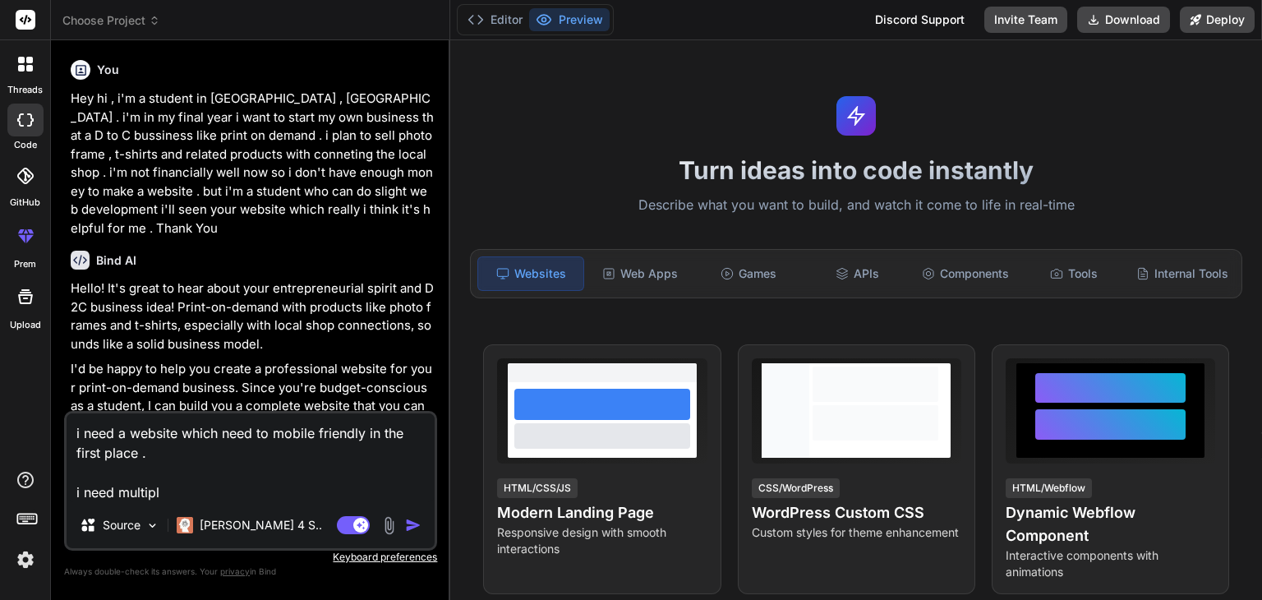
type textarea "x"
type textarea "i need a website which need to mobile friendly in the first place . i need mult…"
type textarea "x"
type textarea "i need a website which need to mobile friendly in the first place . i need mult…"
type textarea "x"
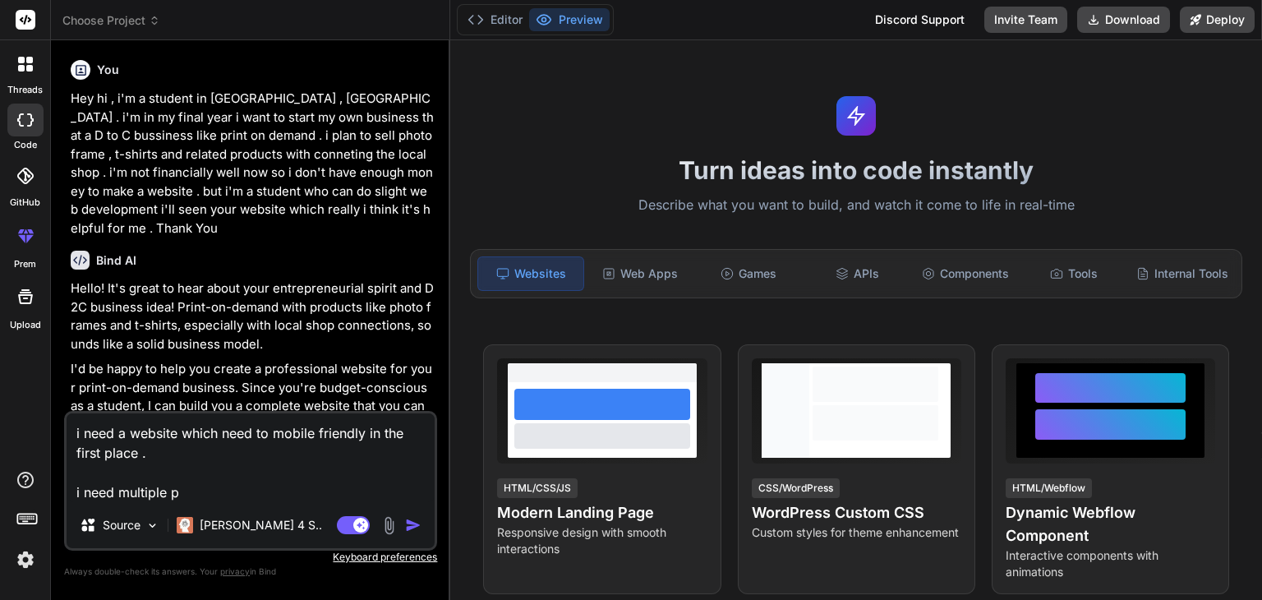
type textarea "i need a website which need to mobile friendly in the first place . i need mult…"
type textarea "x"
type textarea "i need a website which need to mobile friendly in the first place . i need mult…"
type textarea "x"
type textarea "i need a website which need to mobile friendly in the first place . i need mult…"
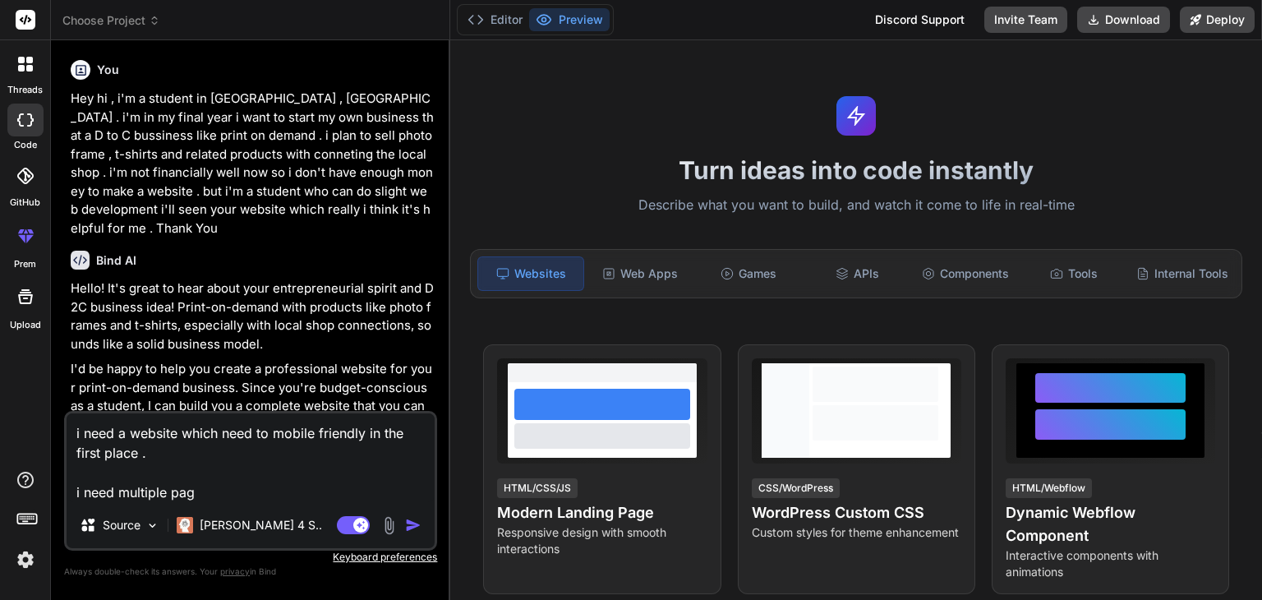
type textarea "x"
type textarea "i need a website which need to mobile friendly in the first place . i need mult…"
type textarea "x"
type textarea "i need a website which need to mobile friendly in the first place . i need mult…"
type textarea "x"
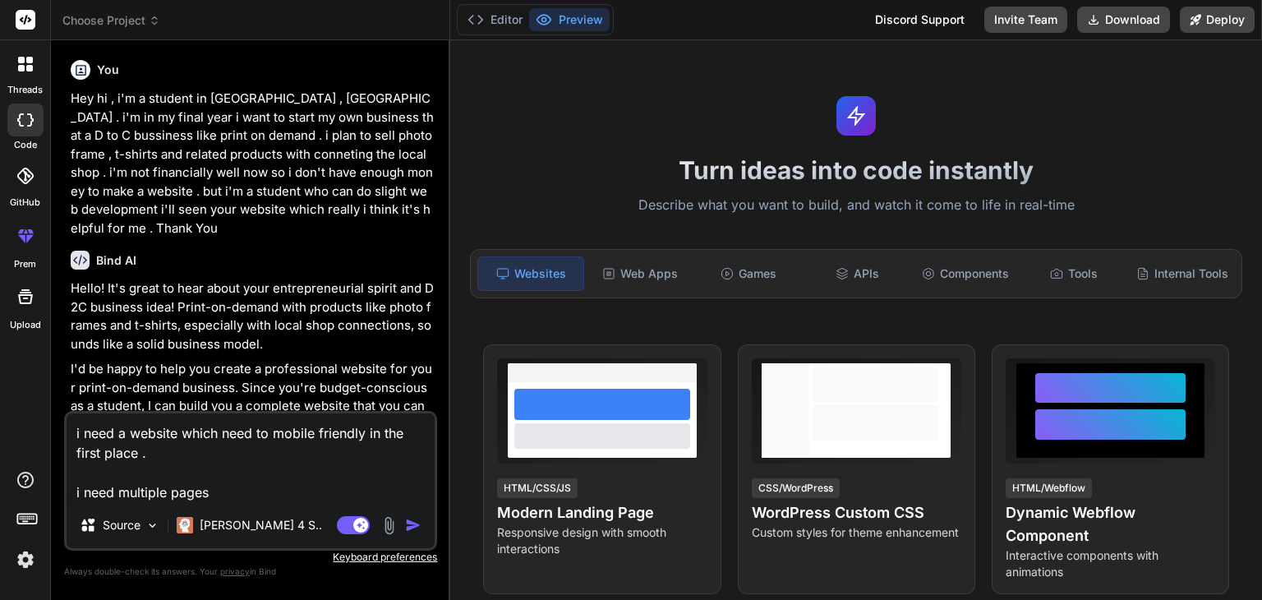
type textarea "i need a website which need to mobile friendly in the first place . i need mult…"
type textarea "x"
type textarea "i need a website which need to mobile friendly in the first place . i need mult…"
type textarea "x"
type textarea "i need a website which need to mobile friendly in the first place . i need mult…"
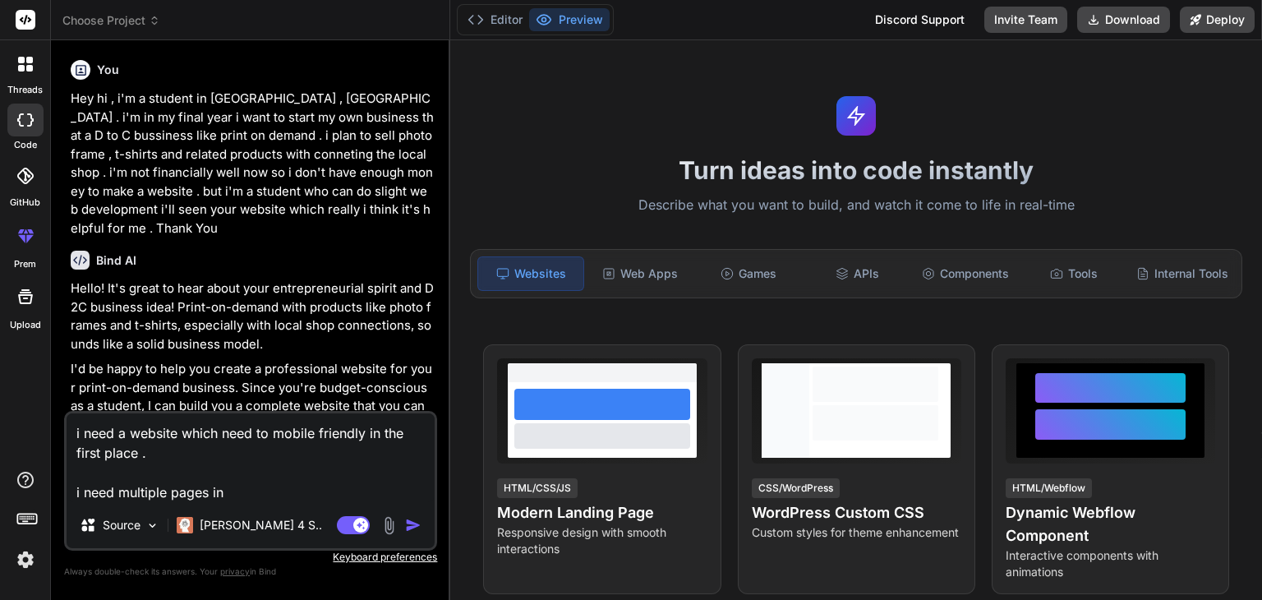
type textarea "x"
type textarea "i need a website which need to mobile friendly in the first place . i need mult…"
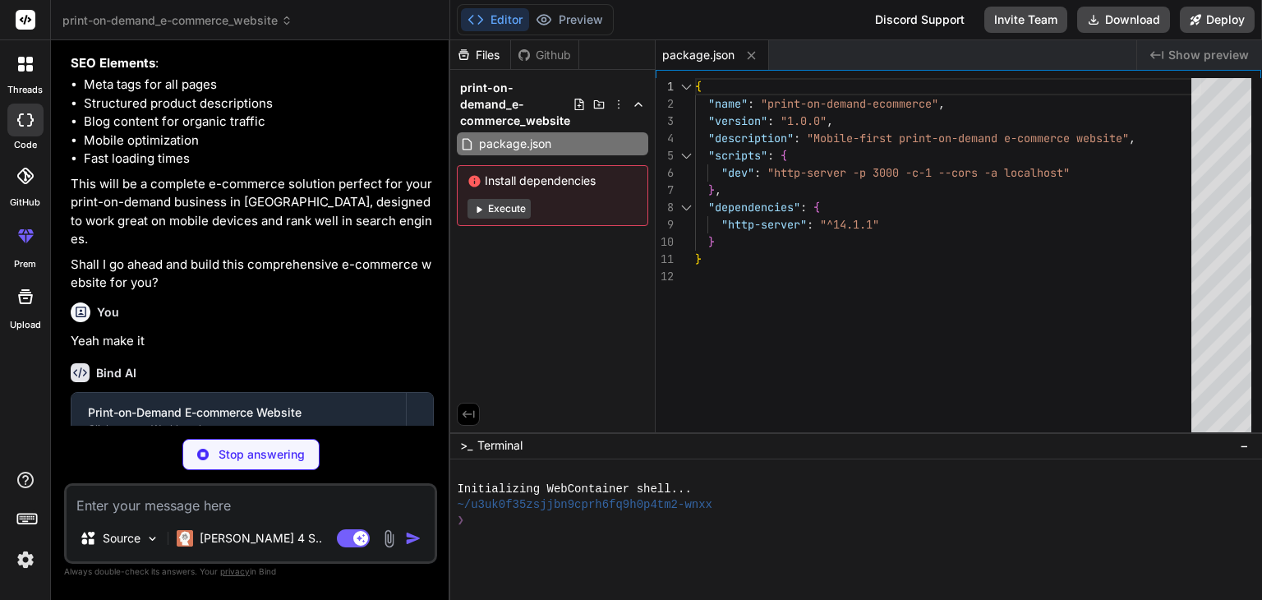
scroll to position [1616, 0]
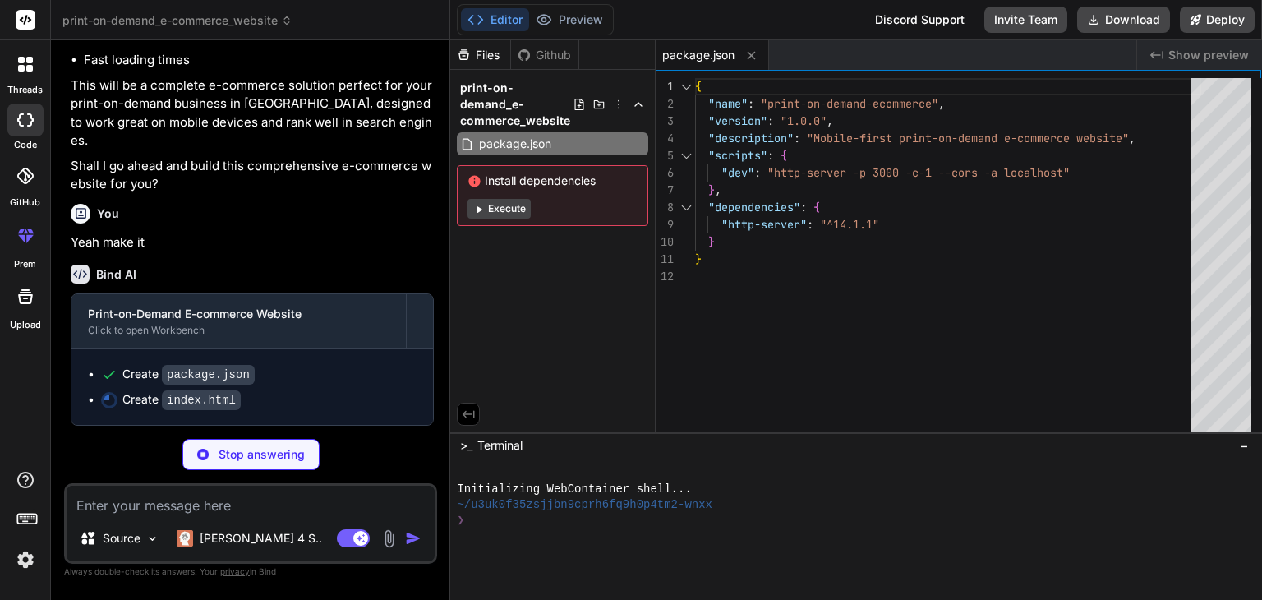
click at [502, 203] on button "Execute" at bounding box center [499, 209] width 63 height 20
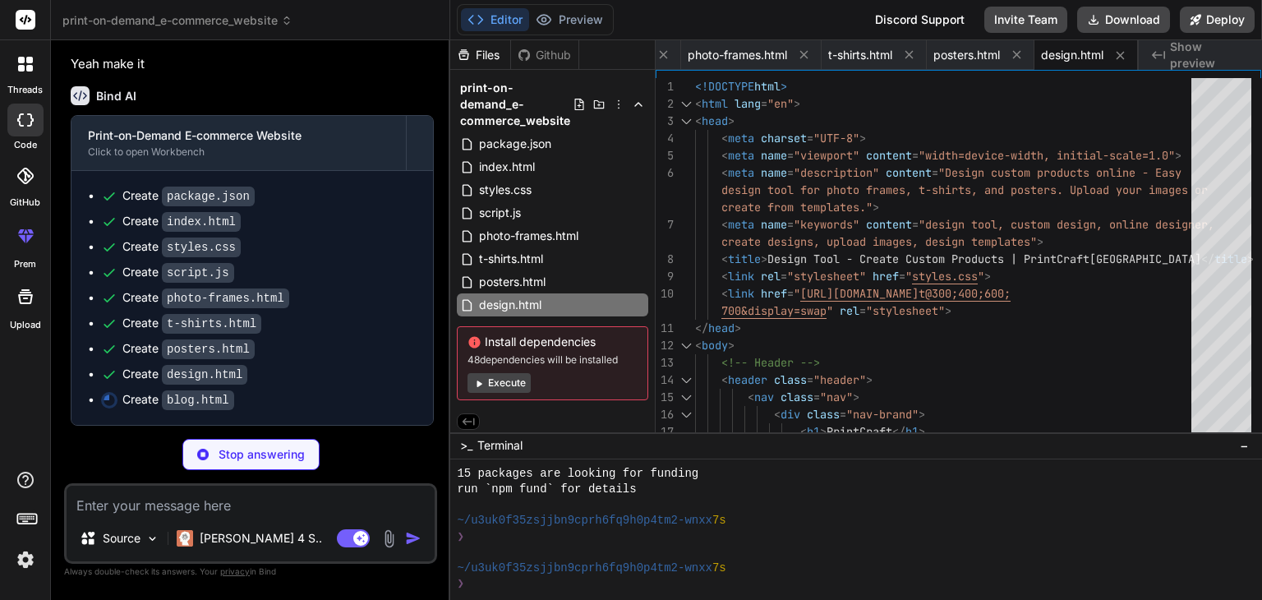
scroll to position [0, 487]
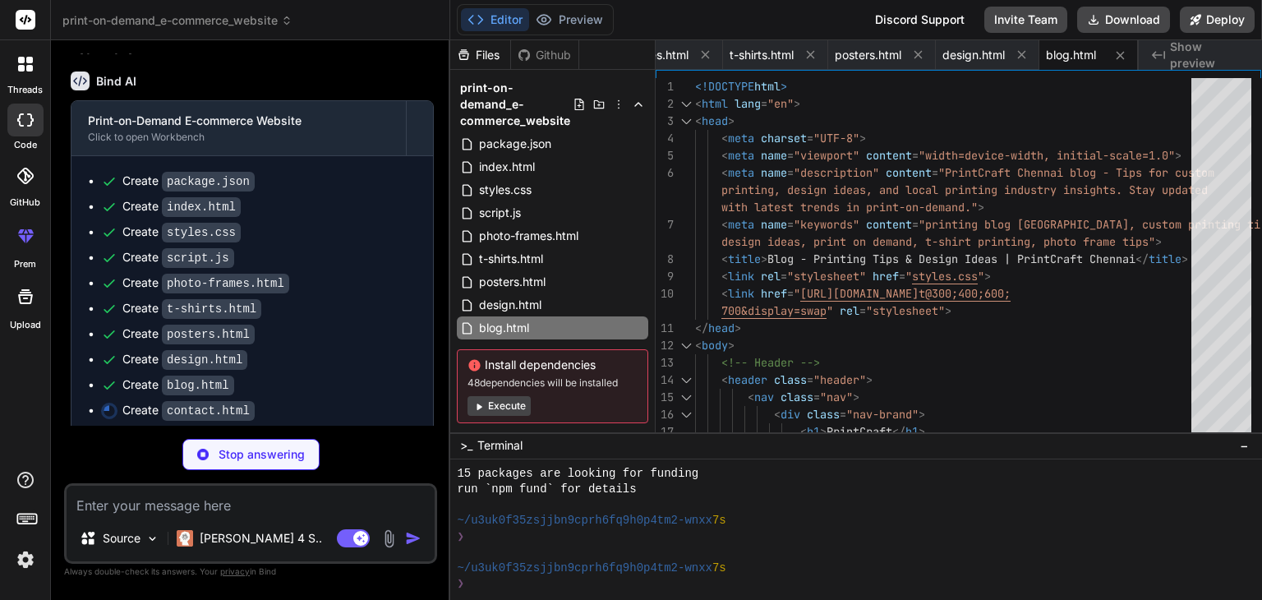
click at [505, 412] on button "Execute" at bounding box center [499, 406] width 63 height 20
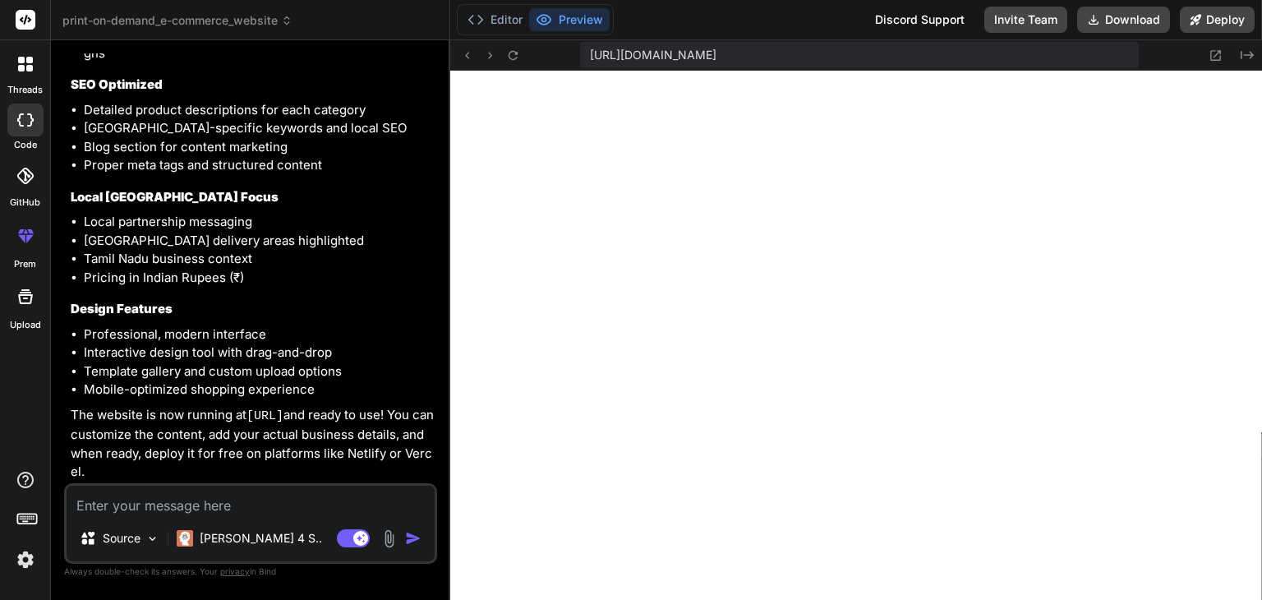
scroll to position [2883, 0]
